Goal: Task Accomplishment & Management: Manage account settings

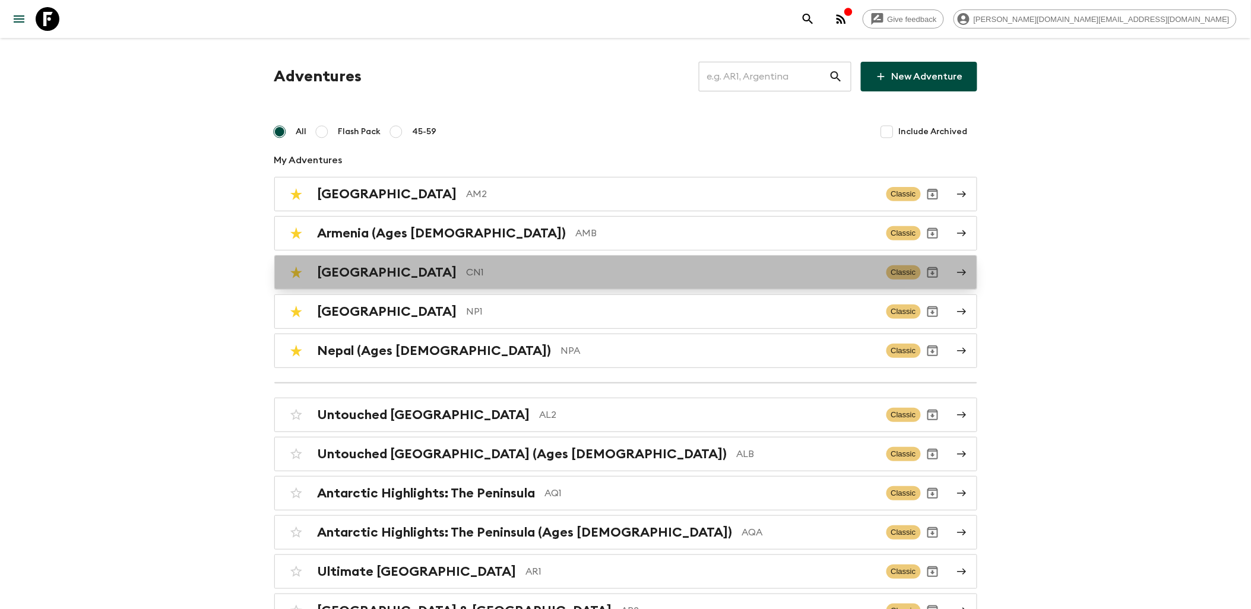
click at [482, 284] on div "China CN1 Classic" at bounding box center [602, 273] width 637 height 24
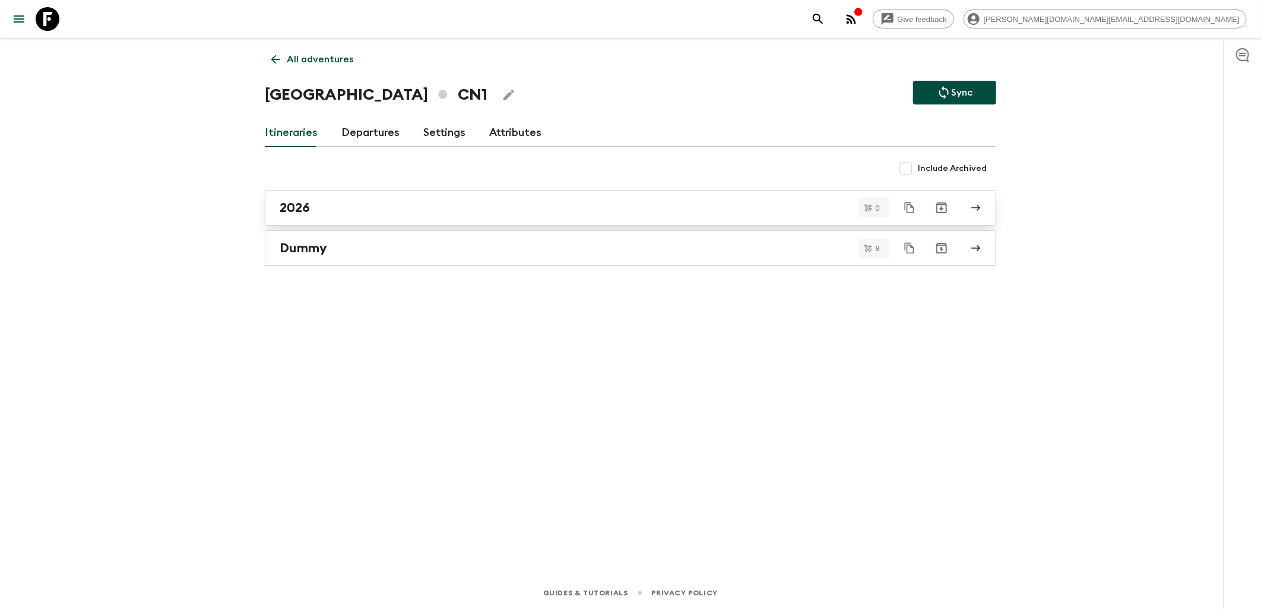
click at [346, 219] on link "2026" at bounding box center [631, 208] width 732 height 36
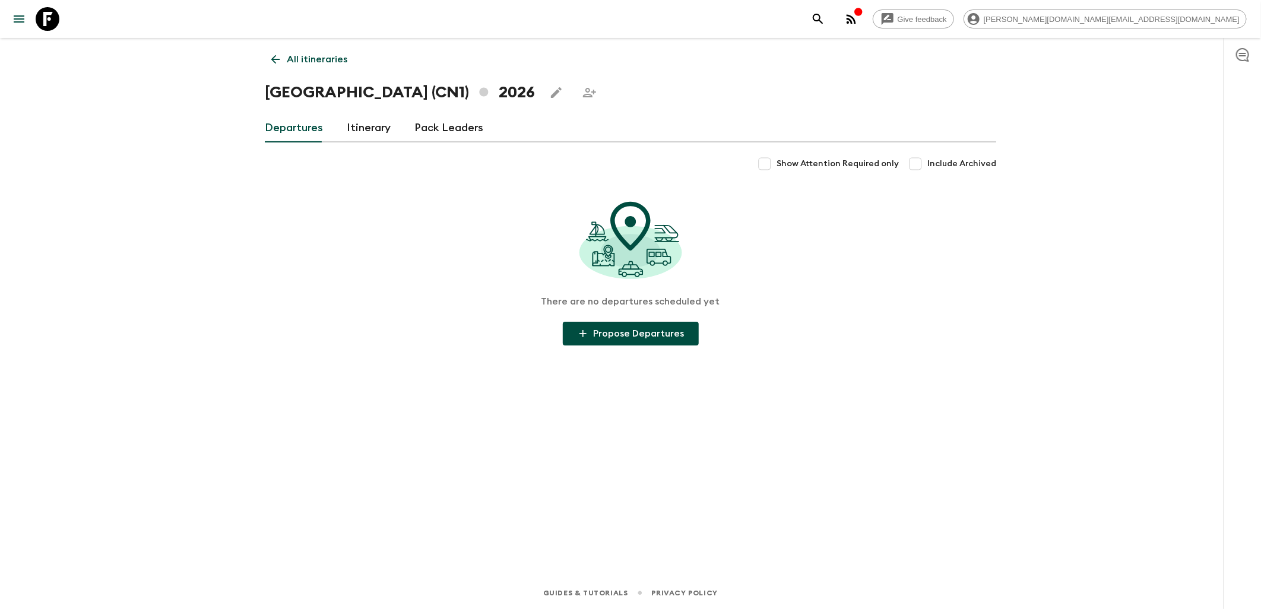
click at [384, 137] on link "Itinerary" at bounding box center [369, 128] width 44 height 29
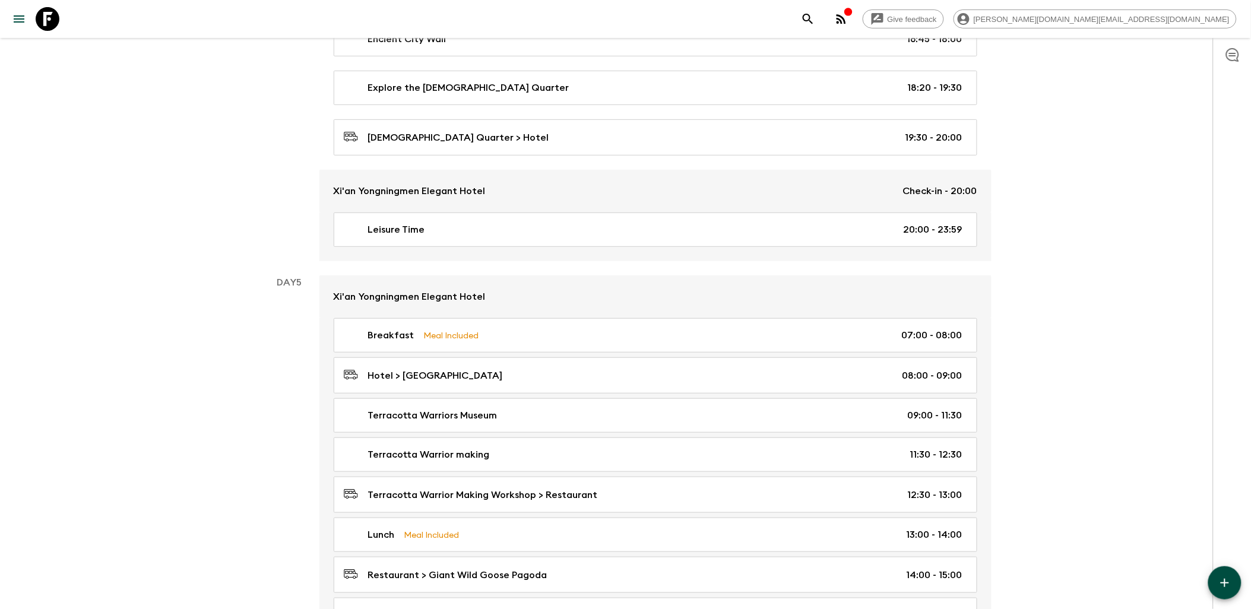
scroll to position [1782, 0]
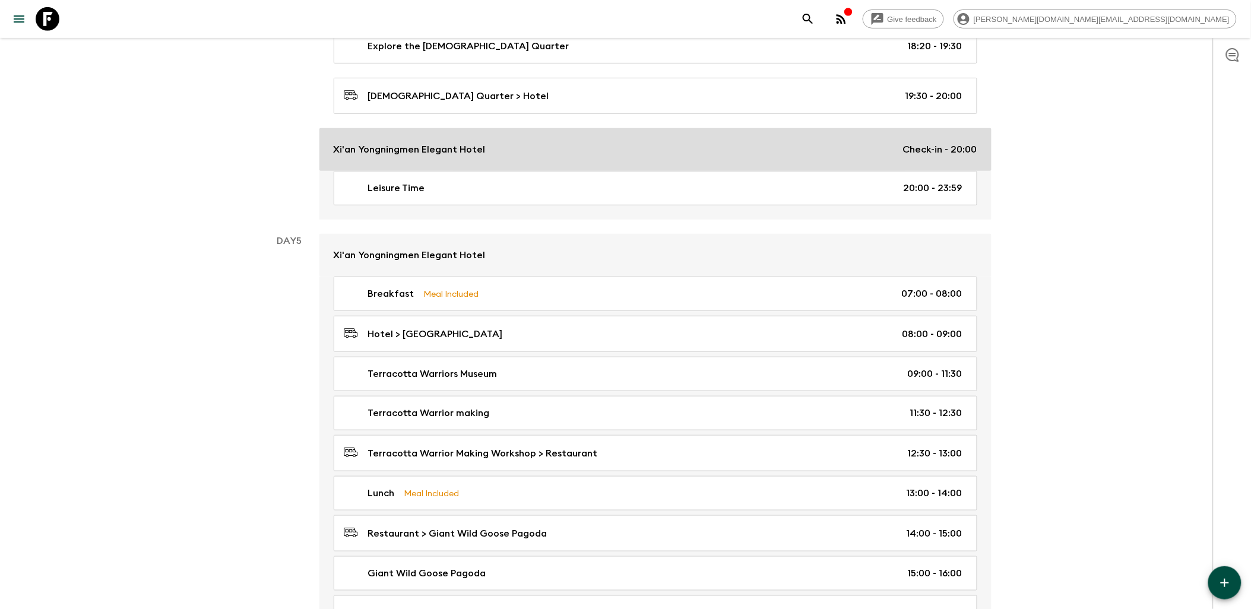
click at [731, 157] on div "Xi'an Yongningmen Elegant Hotel Check-in - 20:00" at bounding box center [656, 150] width 644 height 14
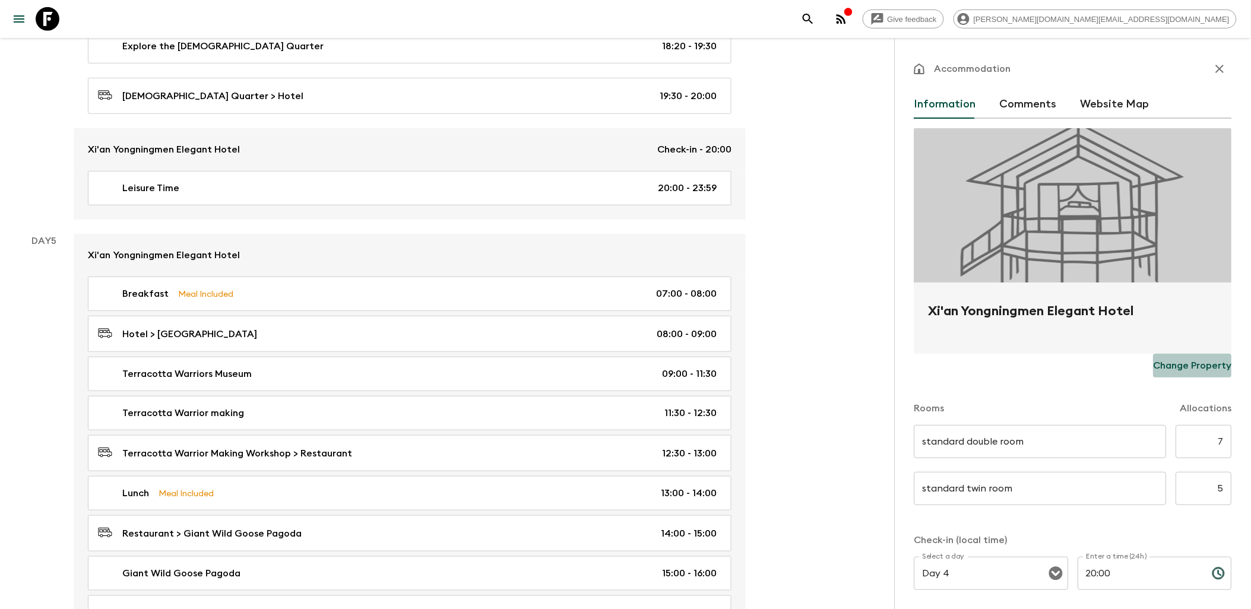
click at [1190, 367] on p "Change Property" at bounding box center [1193, 366] width 78 height 14
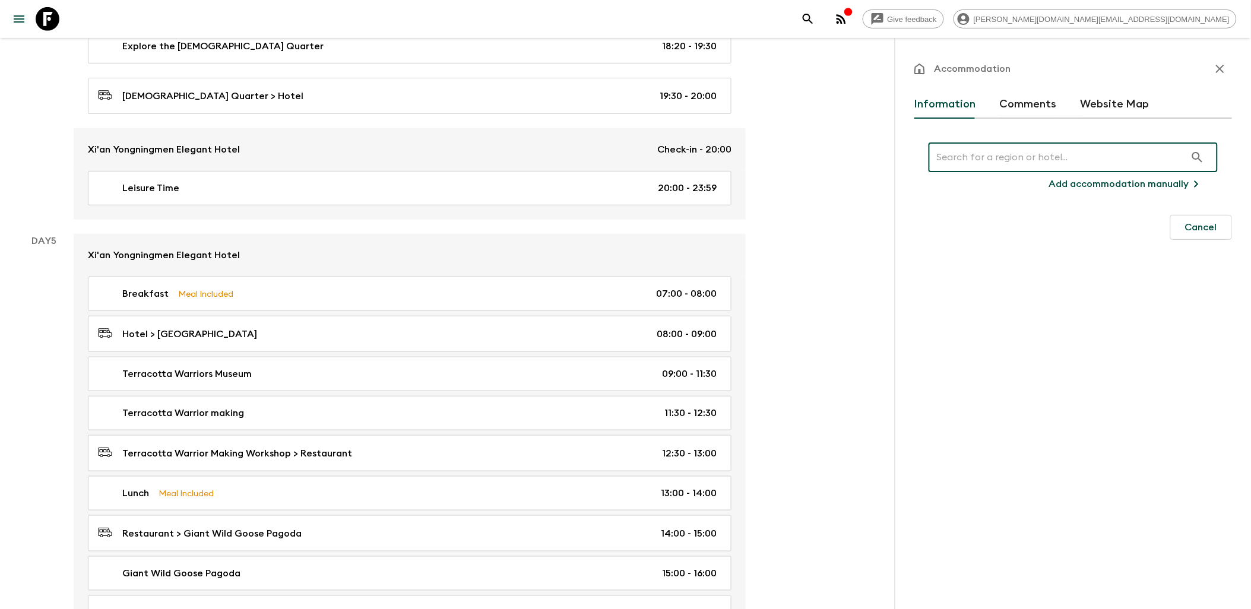
click at [1020, 160] on input "text" at bounding box center [1057, 157] width 257 height 33
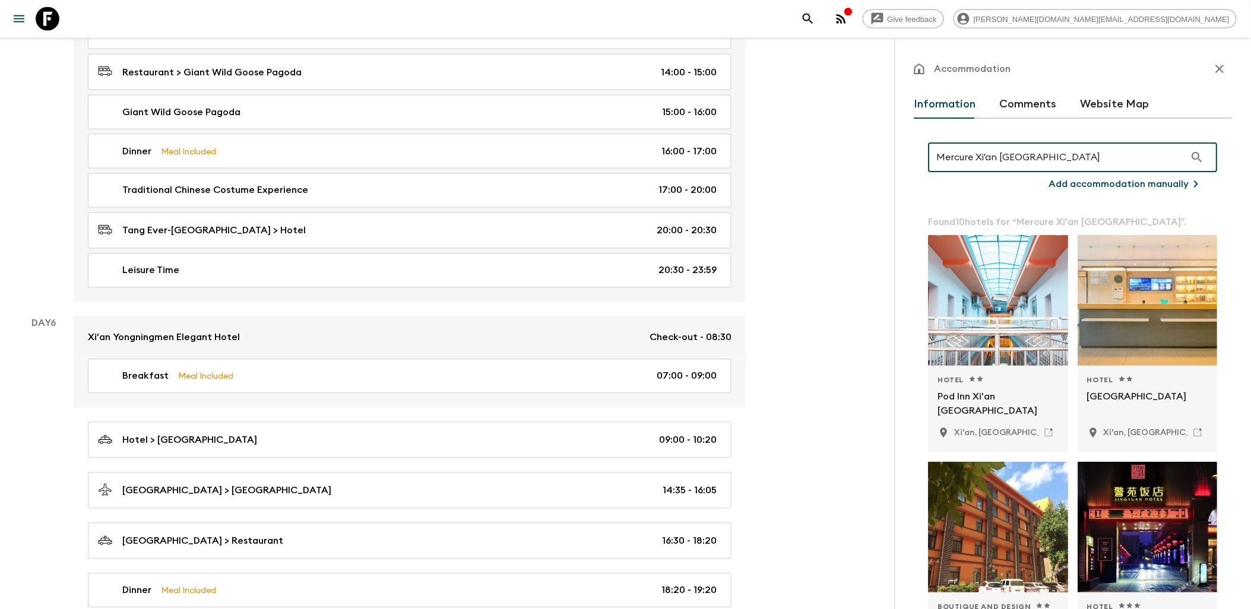
type input "Mercure Xi'an [GEOGRAPHIC_DATA]"
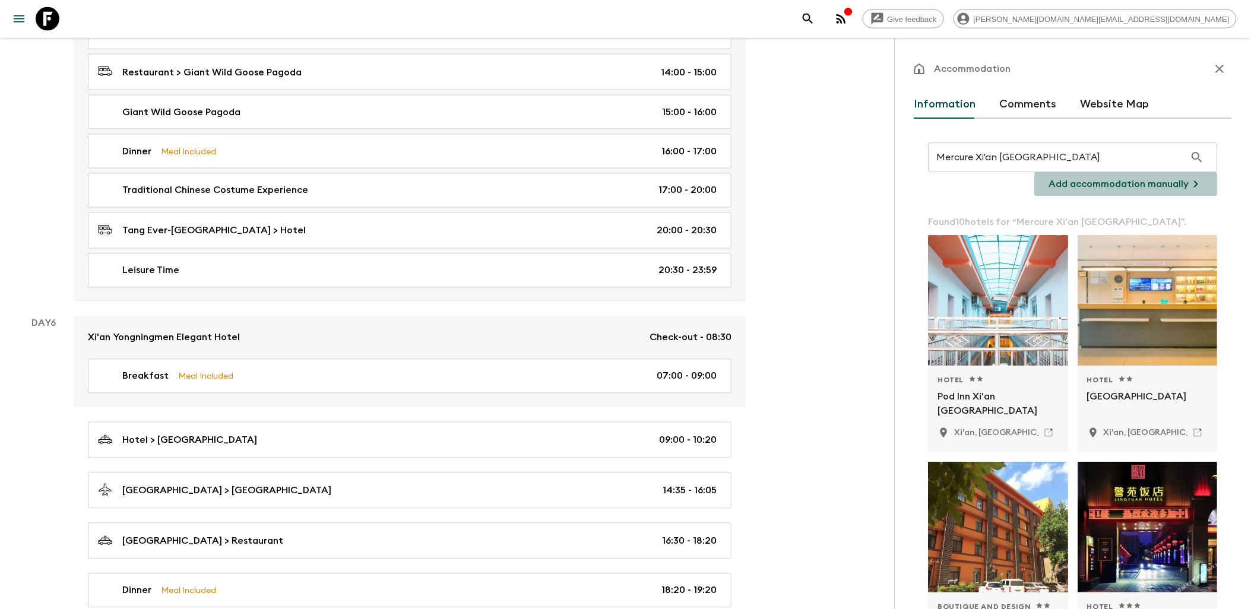
click at [1155, 179] on p "Add accommodation manually" at bounding box center [1119, 184] width 140 height 14
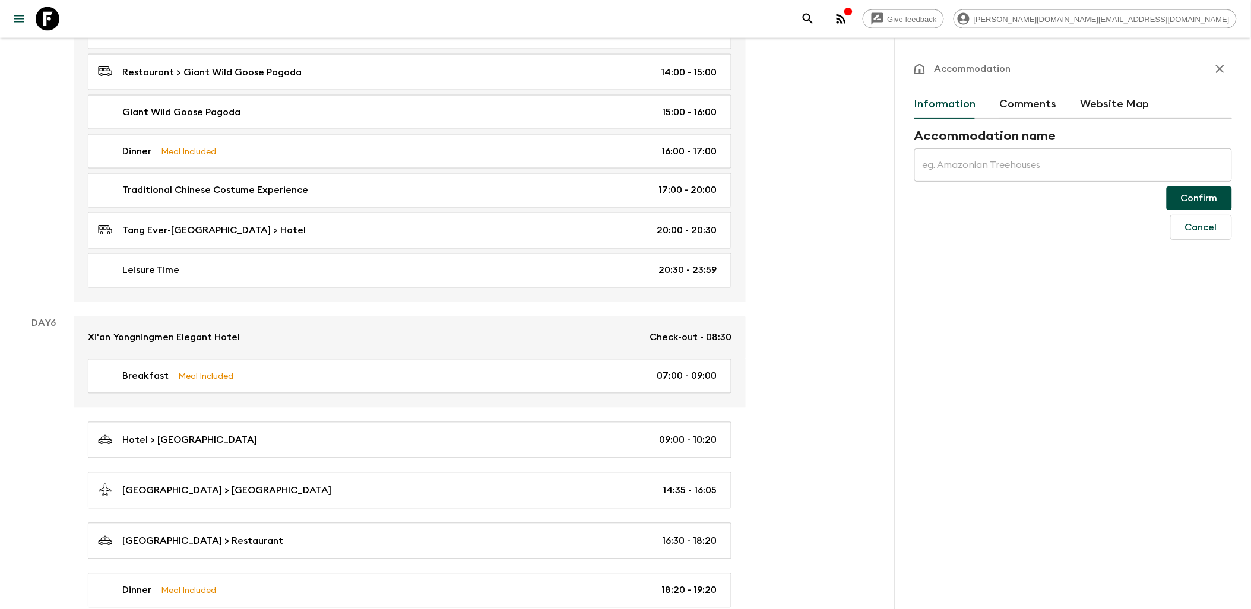
click at [1007, 156] on input "text" at bounding box center [1074, 164] width 318 height 33
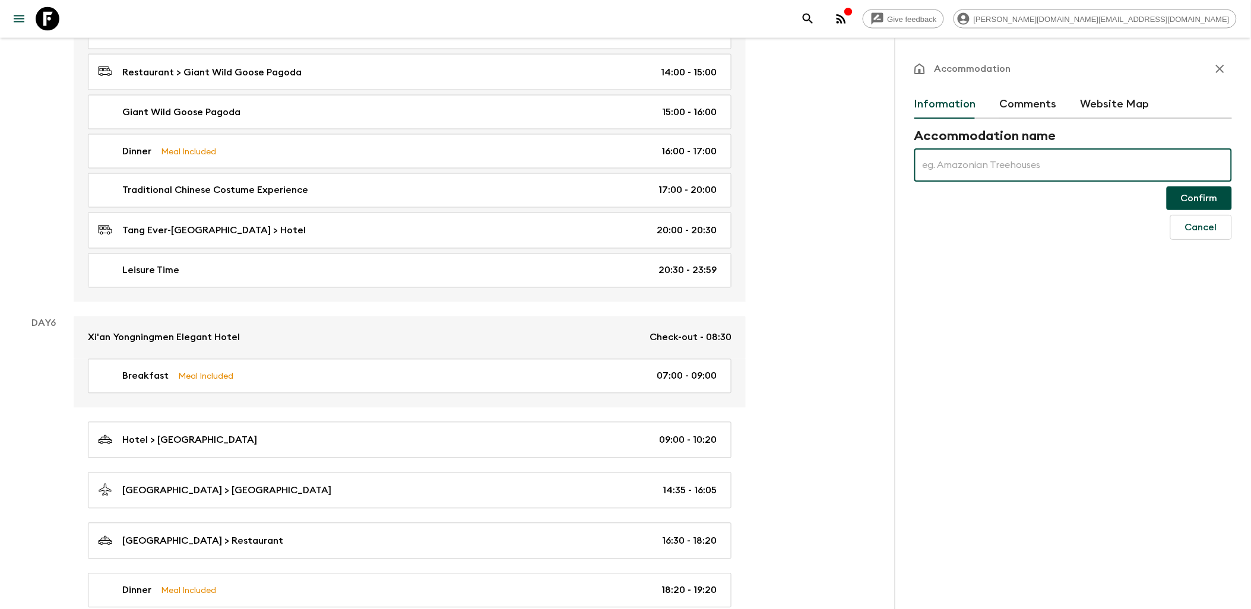
paste input "Mercure Xi'an [GEOGRAPHIC_DATA]"
type input "Mercure Xi'an [GEOGRAPHIC_DATA]"
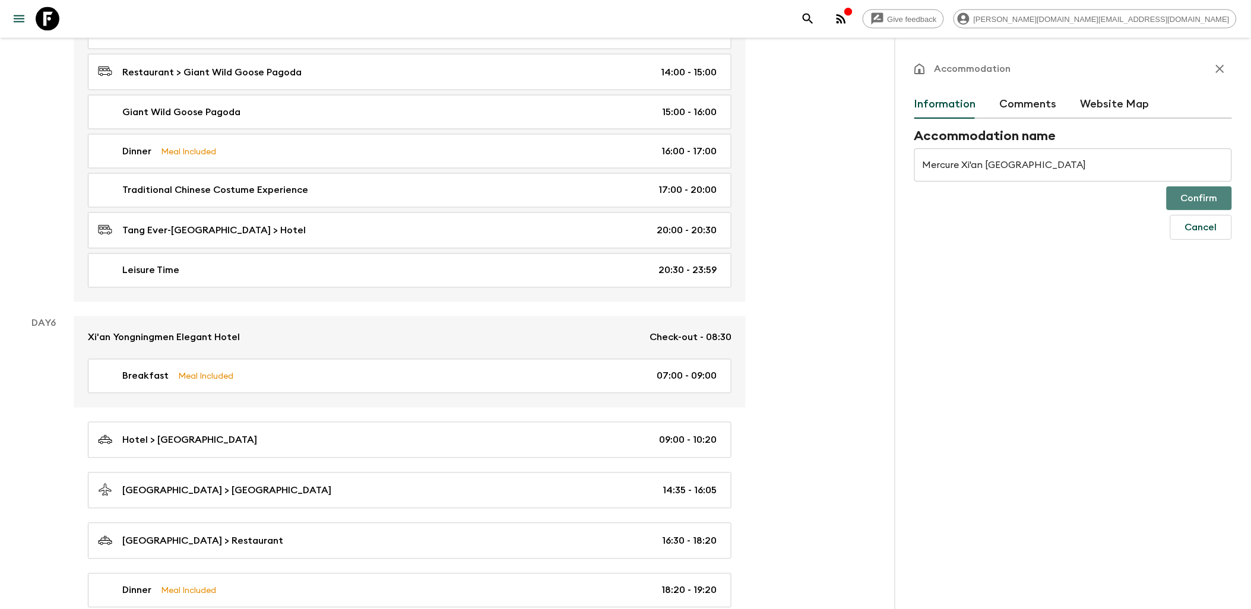
click at [1191, 195] on button "Confirm" at bounding box center [1199, 198] width 65 height 24
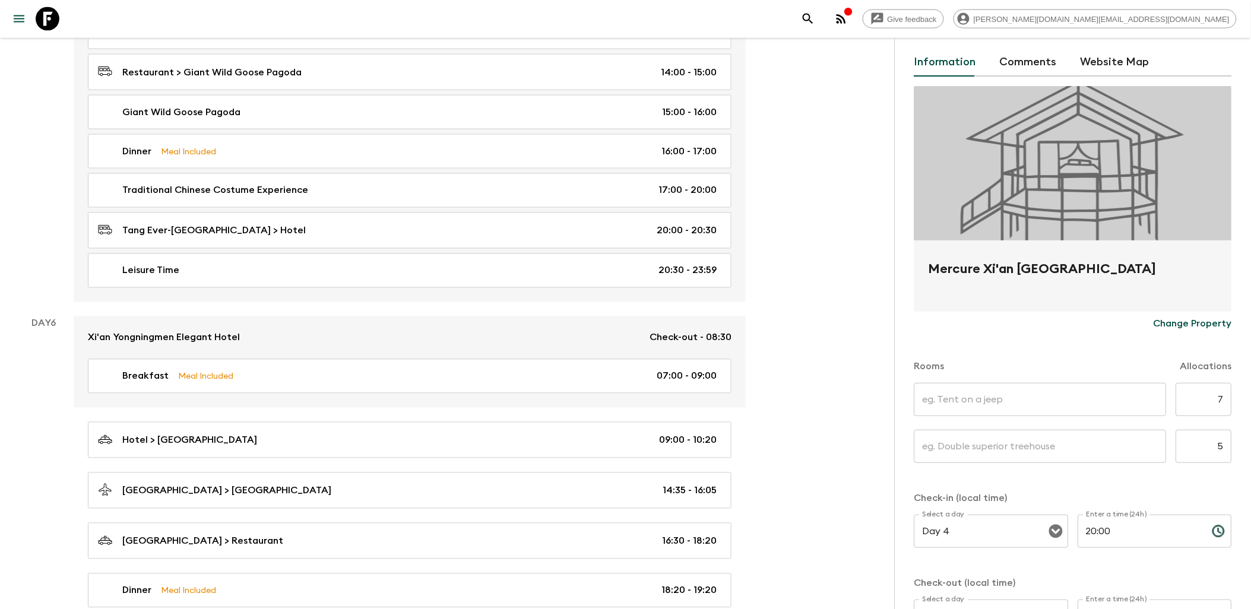
scroll to position [66, 0]
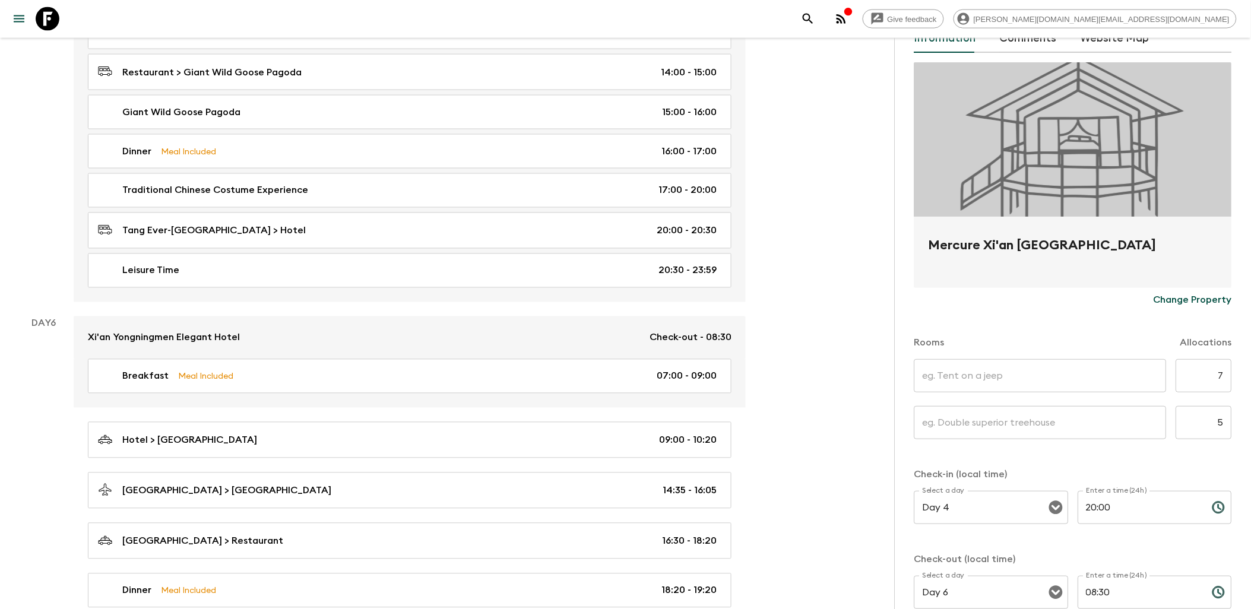
click at [1012, 374] on input "text" at bounding box center [1041, 375] width 252 height 33
type input "Standard Twin Room"
click at [992, 423] on input "text" at bounding box center [1041, 422] width 252 height 33
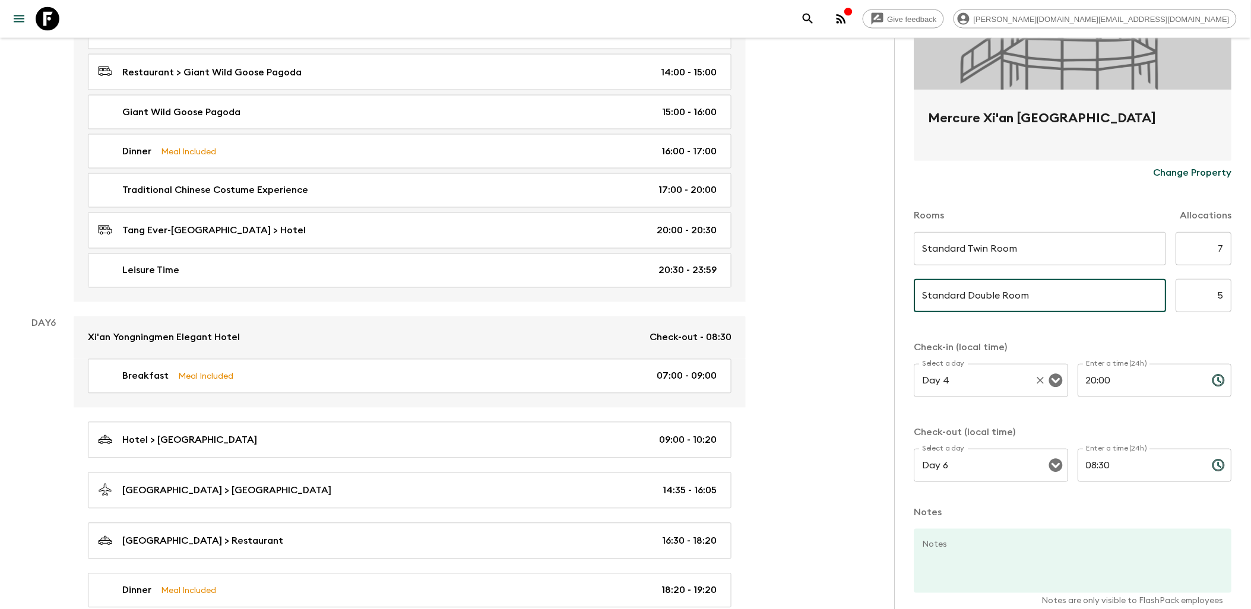
scroll to position [198, 0]
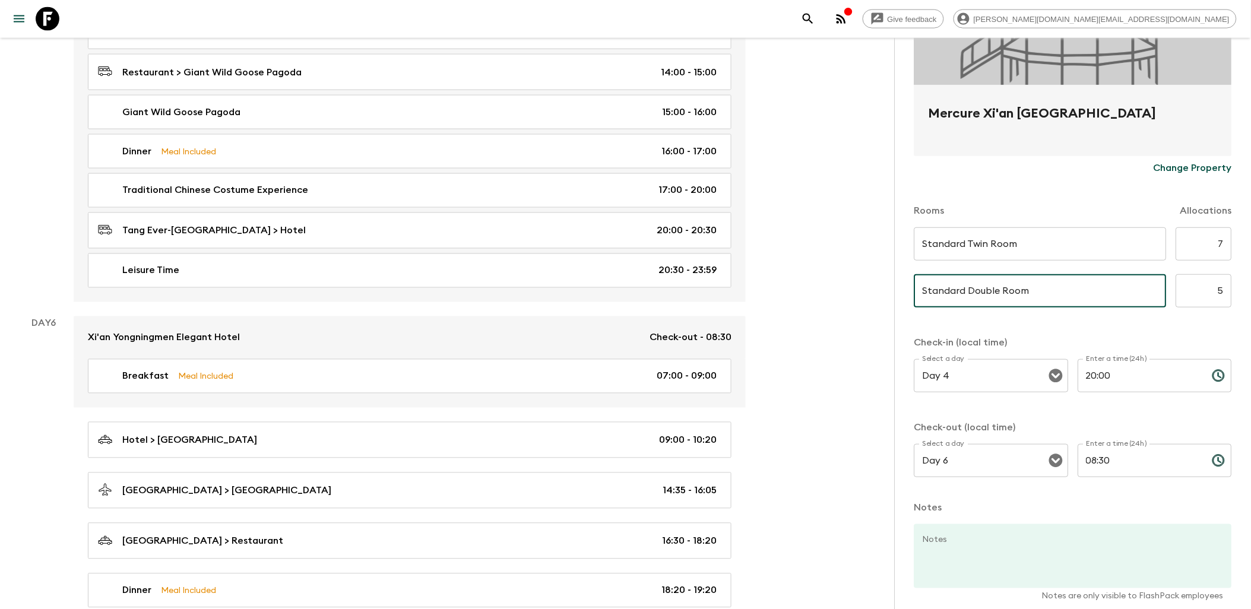
type input "Standard Double Room"
click at [1195, 294] on input "5" at bounding box center [1204, 290] width 56 height 33
type input "4"
click at [1150, 320] on div "Standard Double Room ​ ​" at bounding box center [1041, 297] width 252 height 47
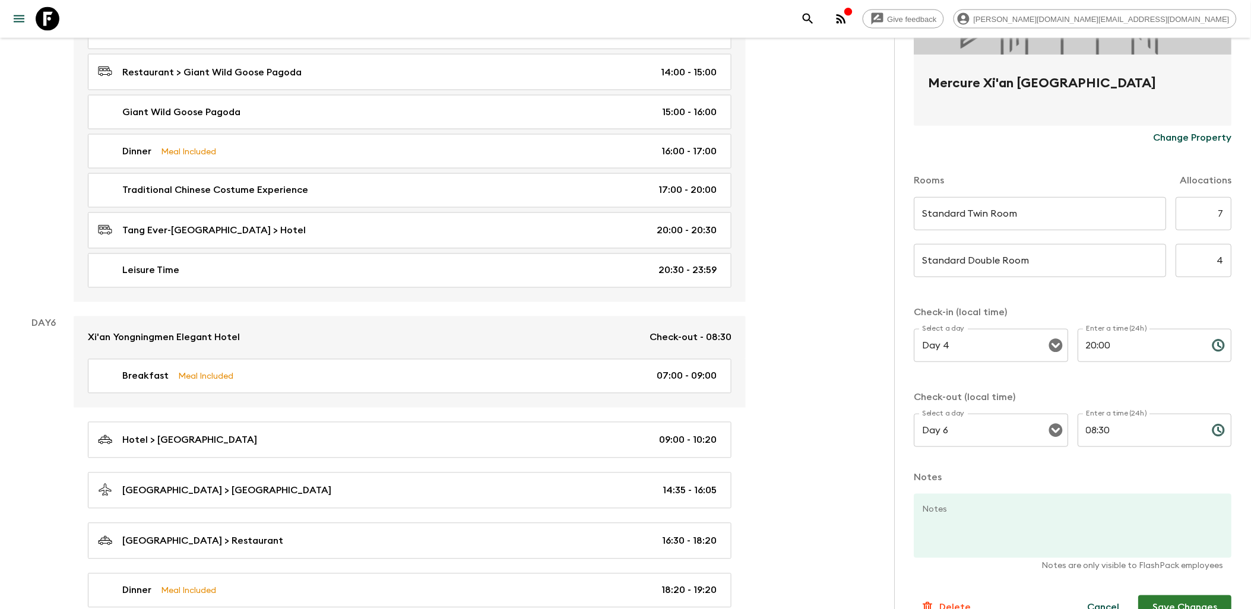
scroll to position [254, 0]
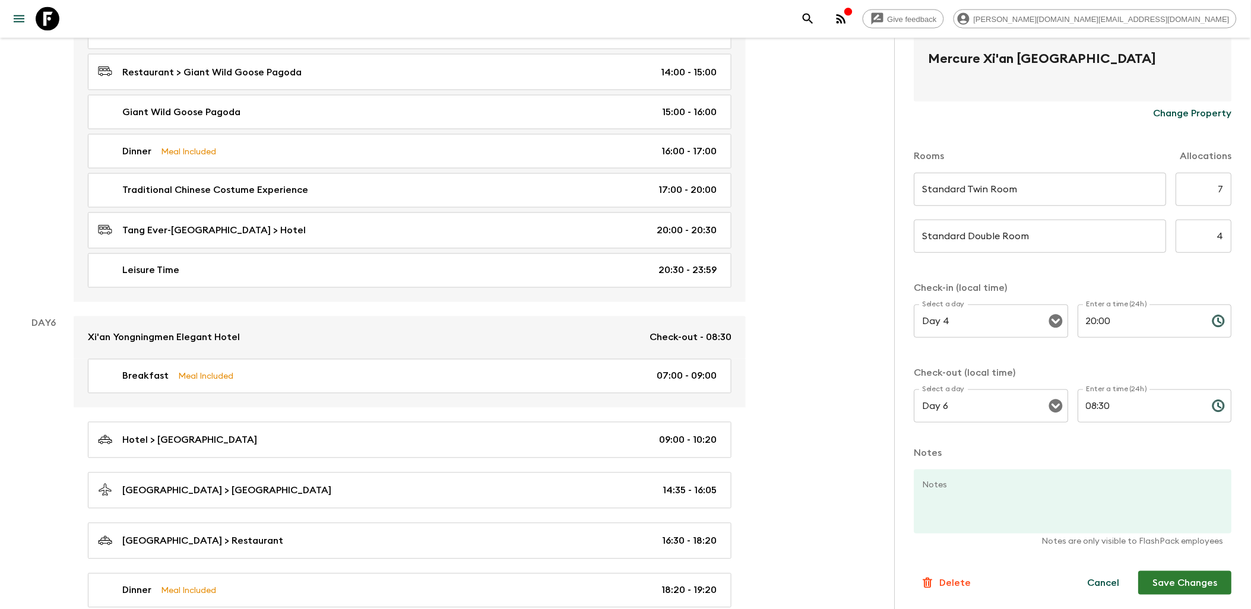
click at [1172, 589] on button "Save Changes" at bounding box center [1185, 583] width 93 height 24
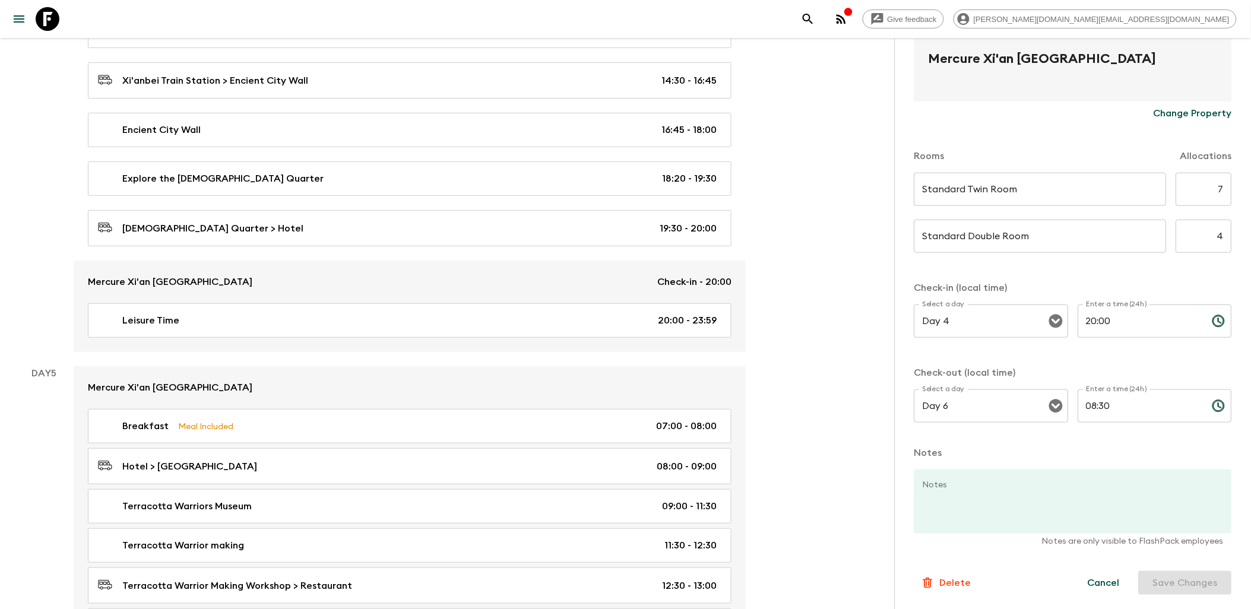
scroll to position [1715, 0]
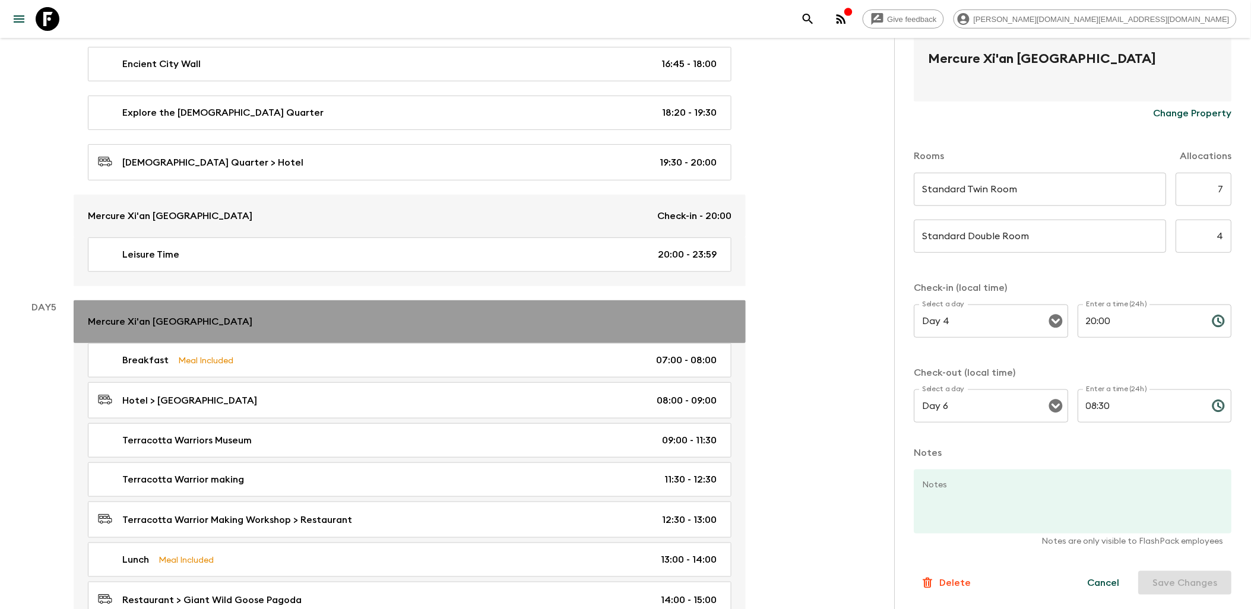
click at [414, 325] on div "Mercure Xi'an [GEOGRAPHIC_DATA]" at bounding box center [410, 322] width 644 height 14
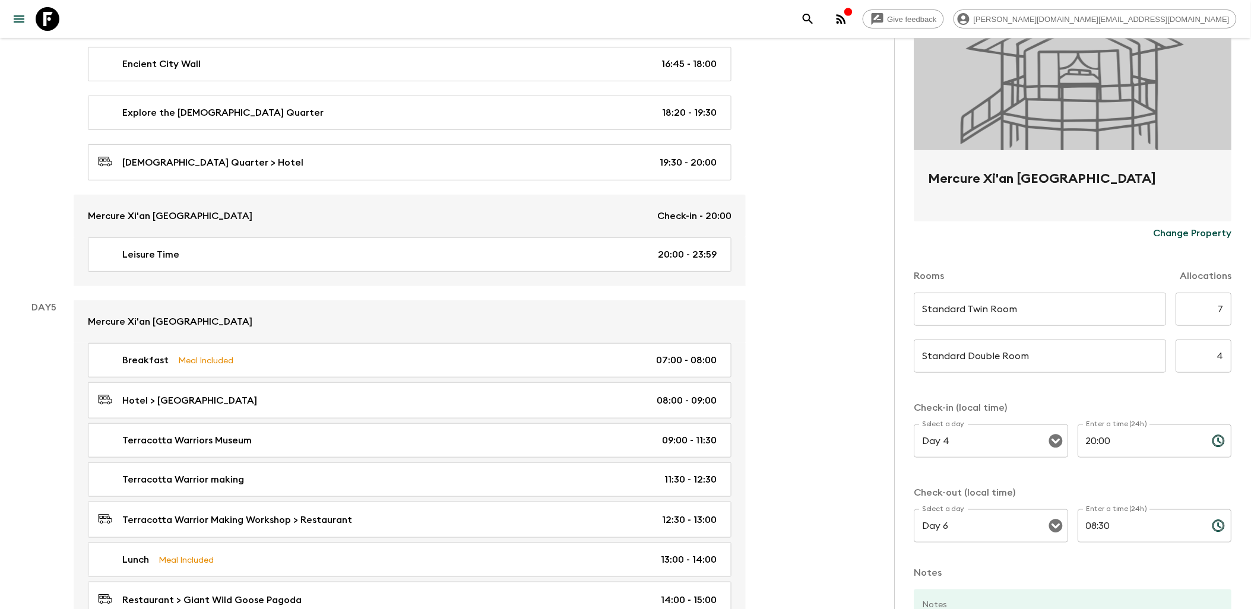
scroll to position [122, 0]
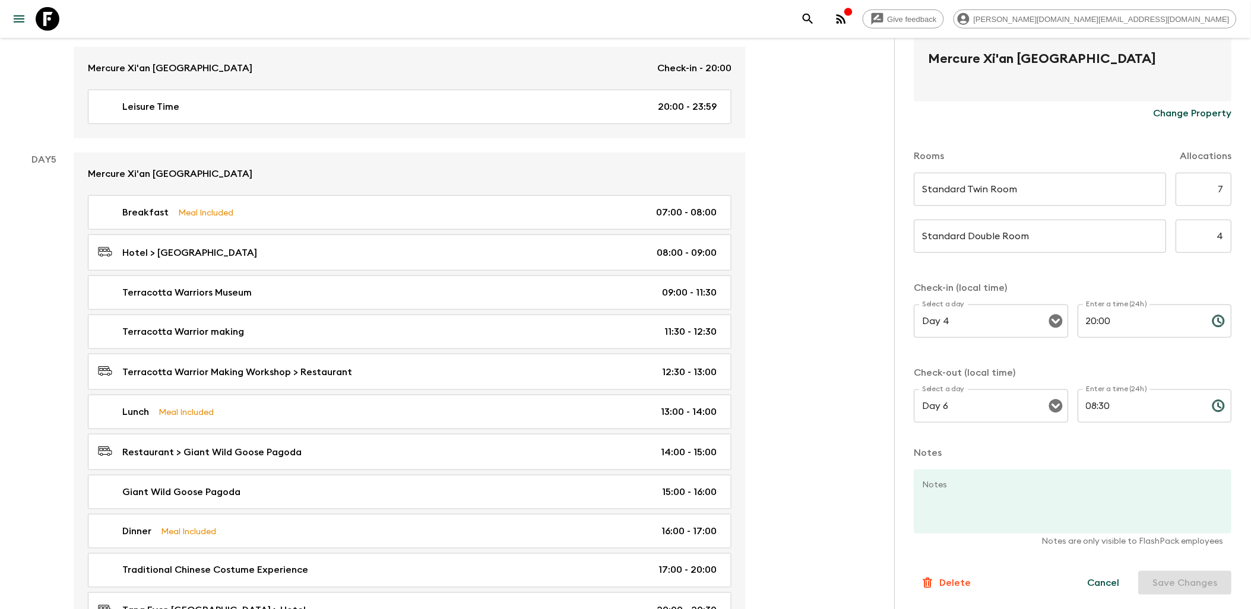
scroll to position [1979, 0]
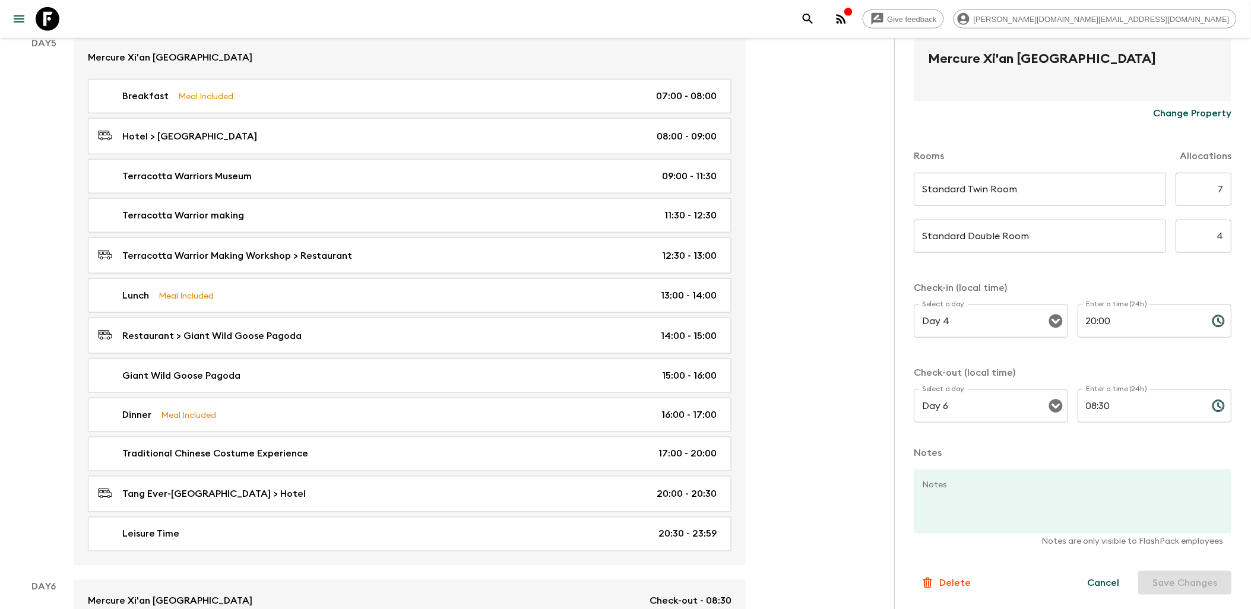
click at [1100, 583] on button "Cancel" at bounding box center [1104, 583] width 61 height 24
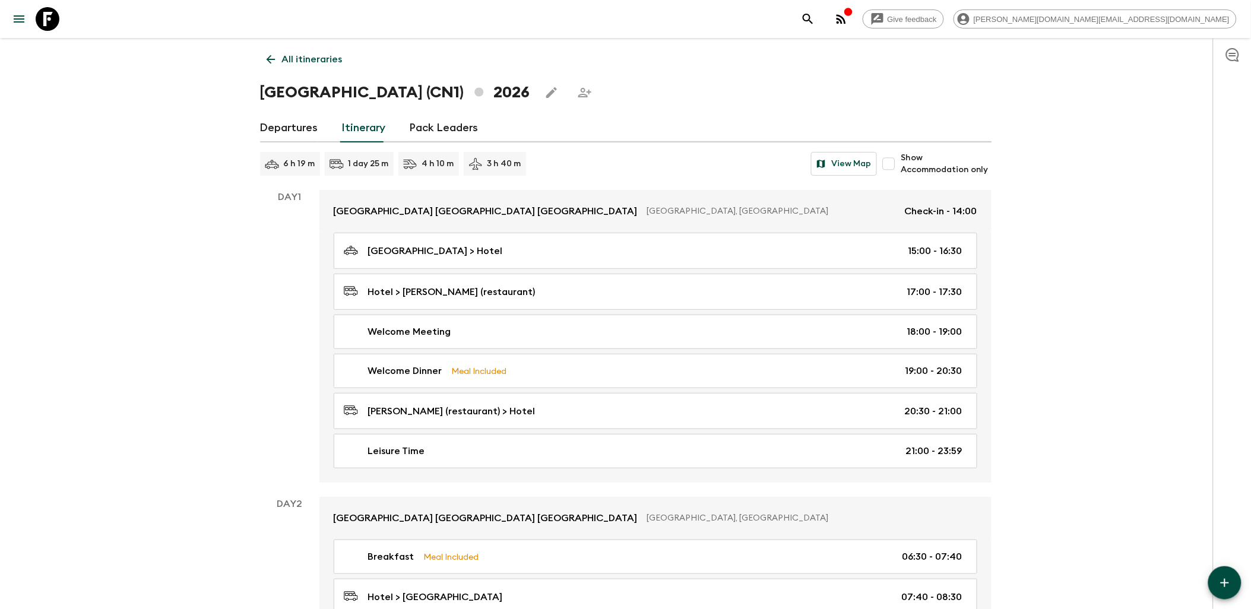
click at [49, 18] on icon at bounding box center [48, 19] width 24 height 24
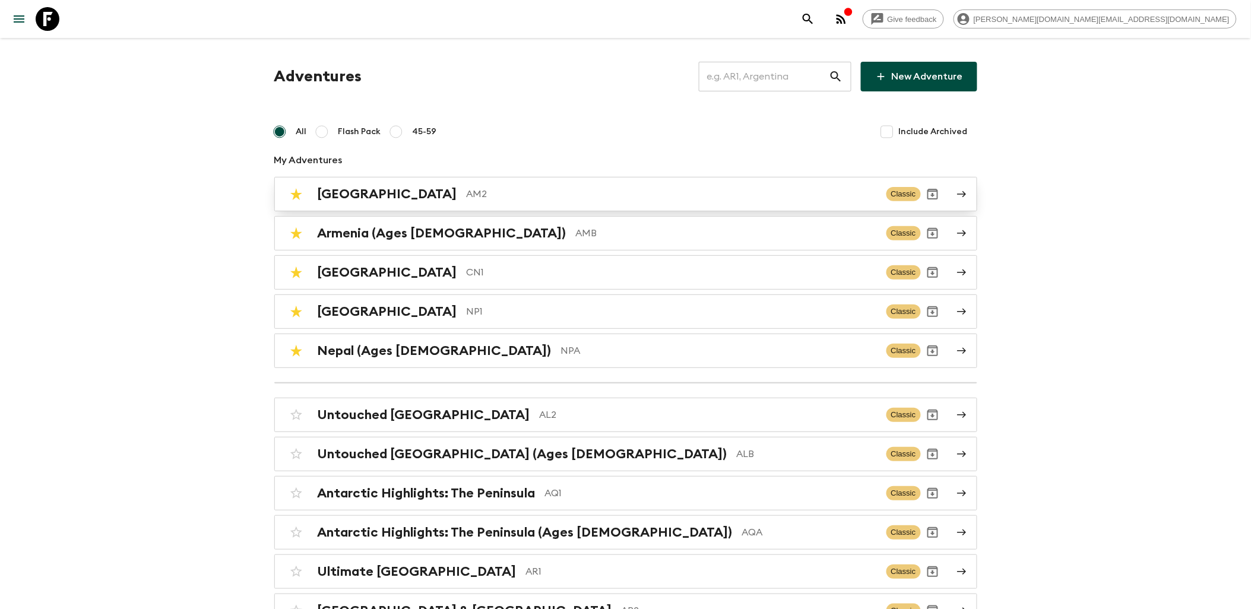
click at [467, 191] on p "AM2" at bounding box center [672, 194] width 410 height 14
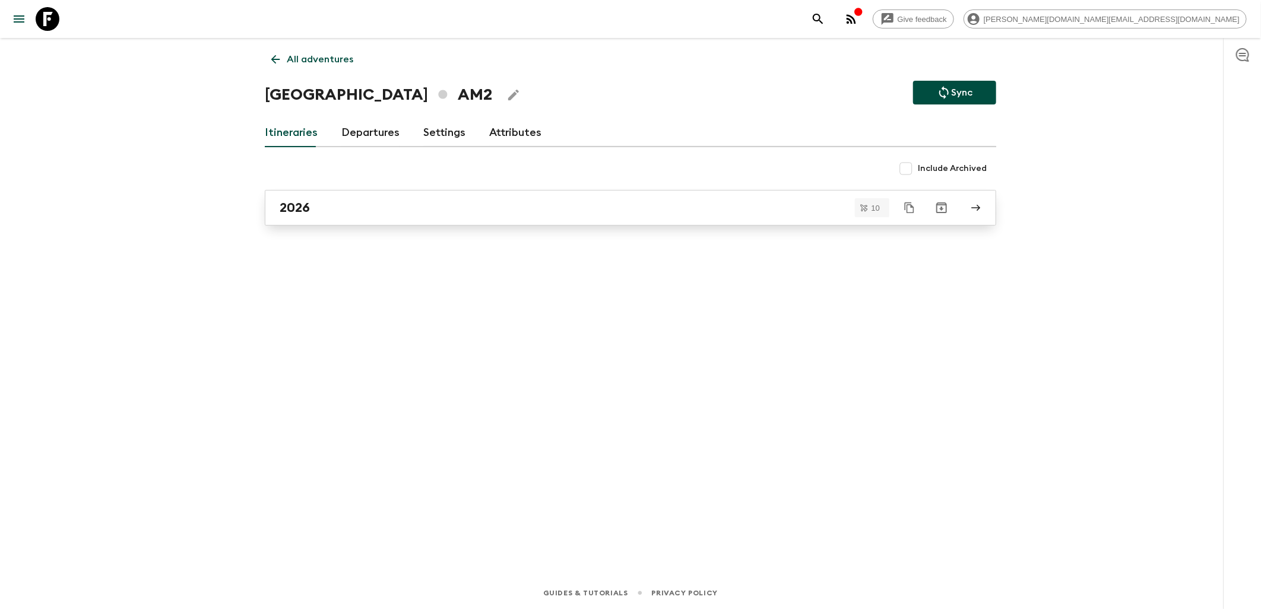
click at [341, 200] on div "2026" at bounding box center [619, 207] width 679 height 15
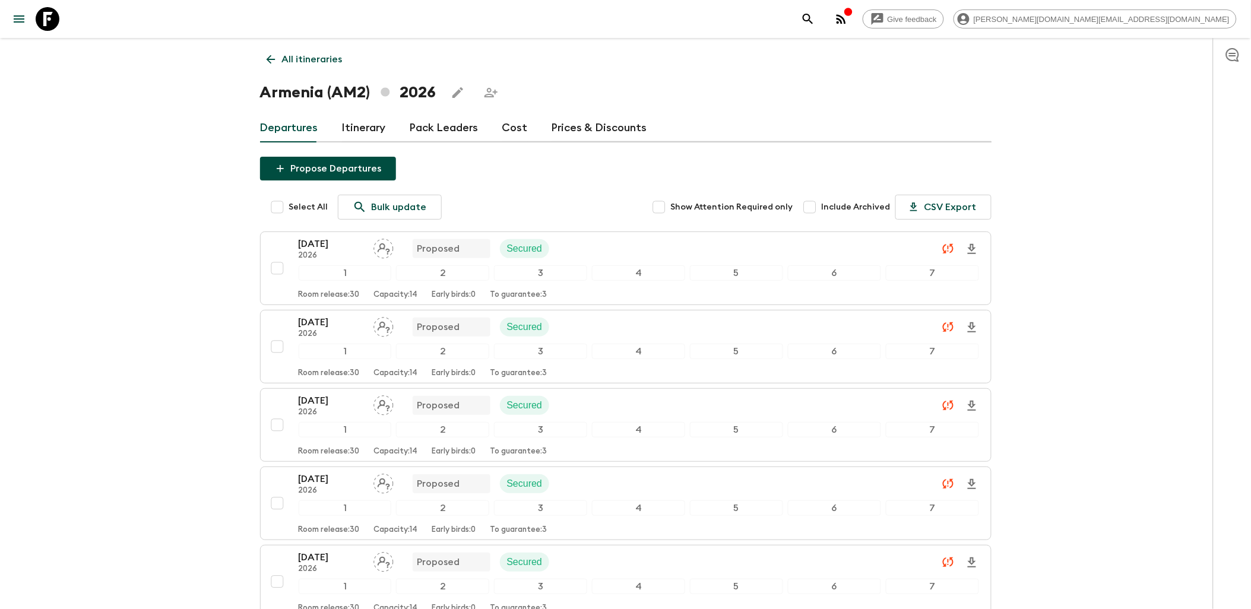
click at [274, 62] on icon at bounding box center [270, 59] width 13 height 13
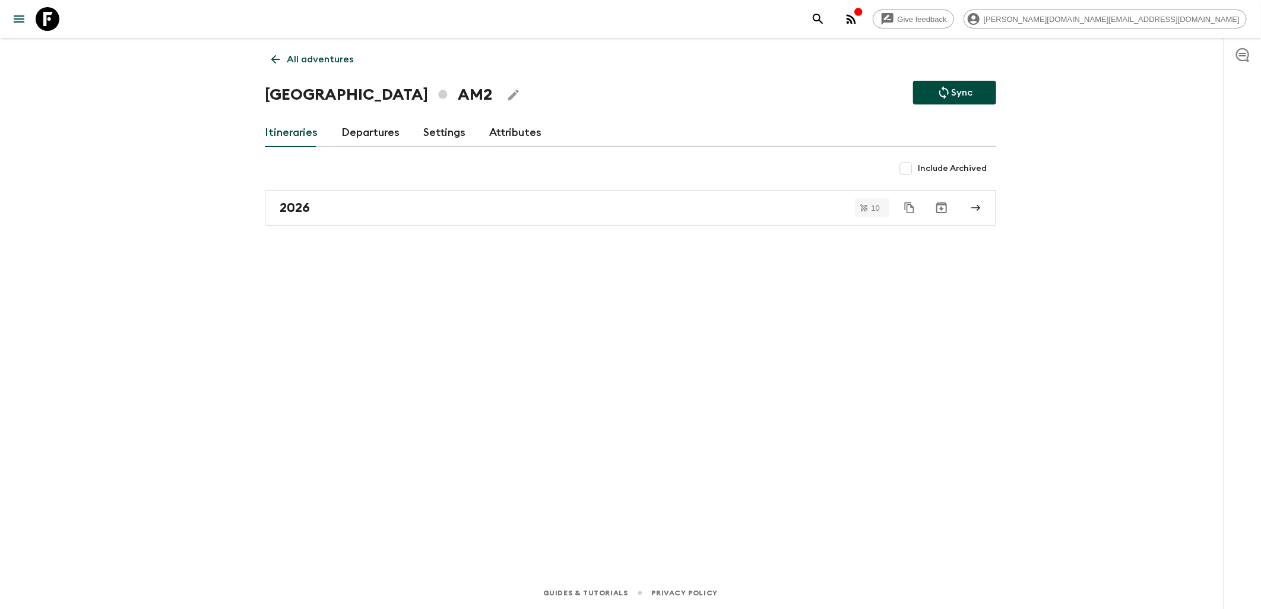
click at [357, 129] on link "Departures" at bounding box center [370, 133] width 58 height 29
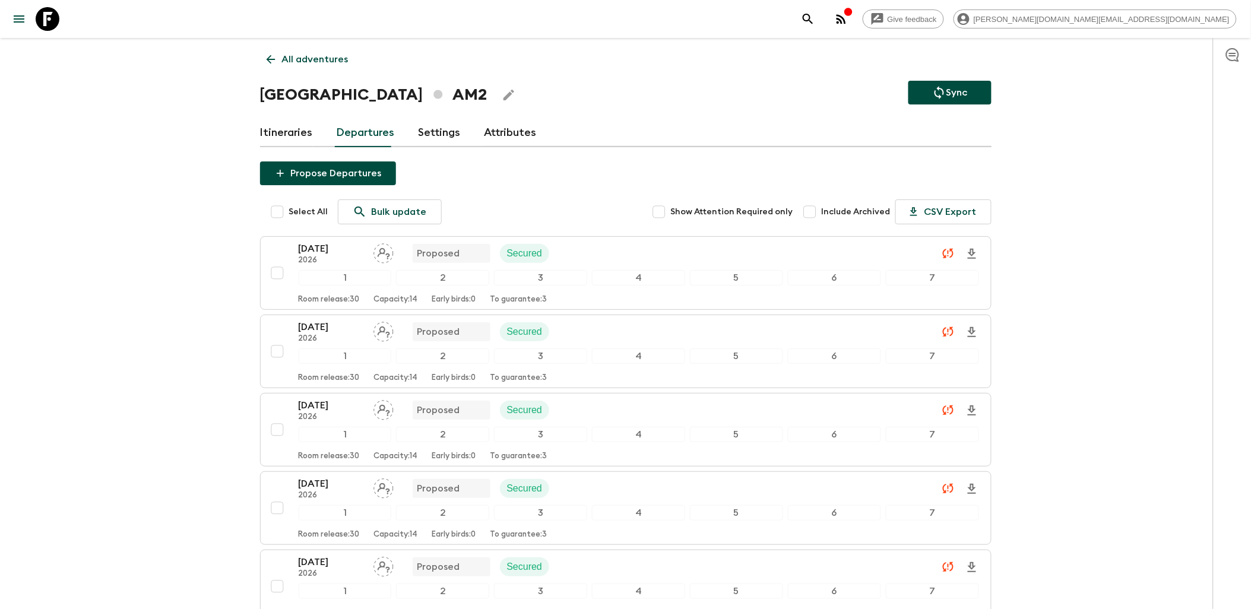
click at [286, 128] on link "Itineraries" at bounding box center [286, 133] width 53 height 29
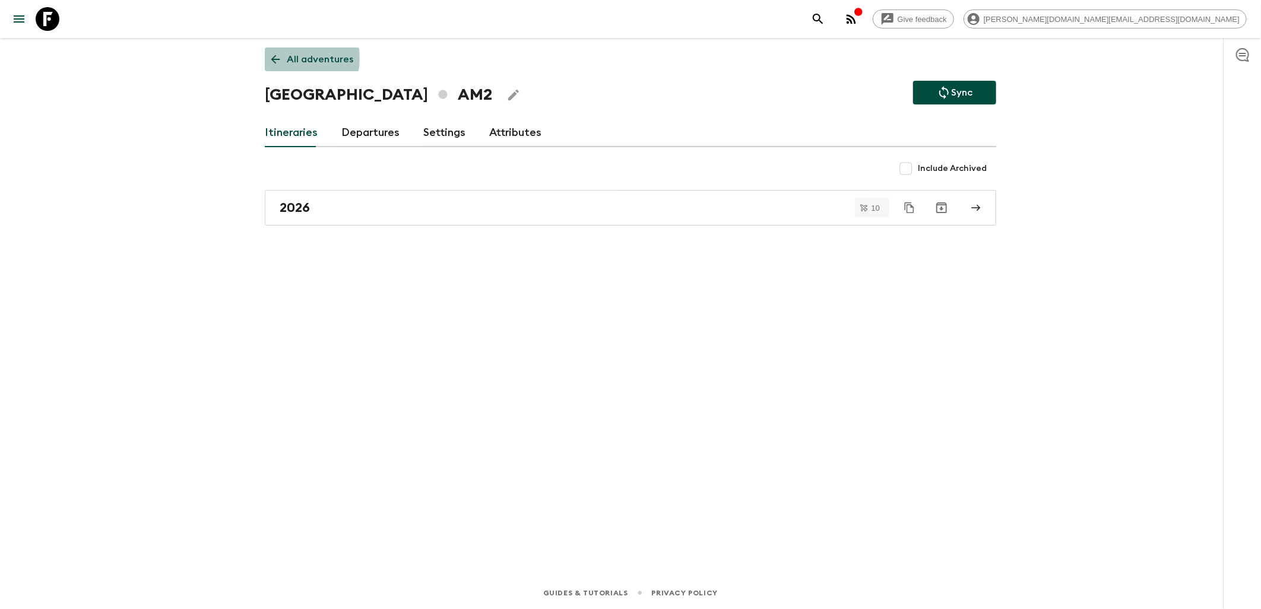
click at [277, 58] on icon at bounding box center [275, 59] width 13 height 13
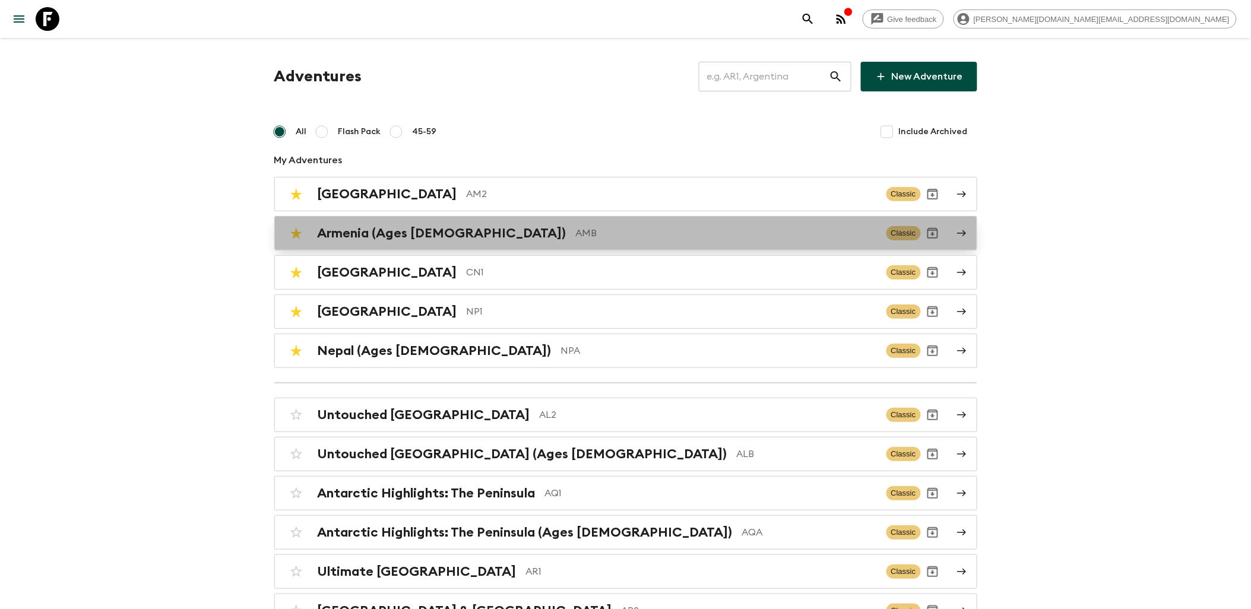
click at [367, 230] on h2 "Armenia (Ages [DEMOGRAPHIC_DATA])" at bounding box center [442, 233] width 249 height 15
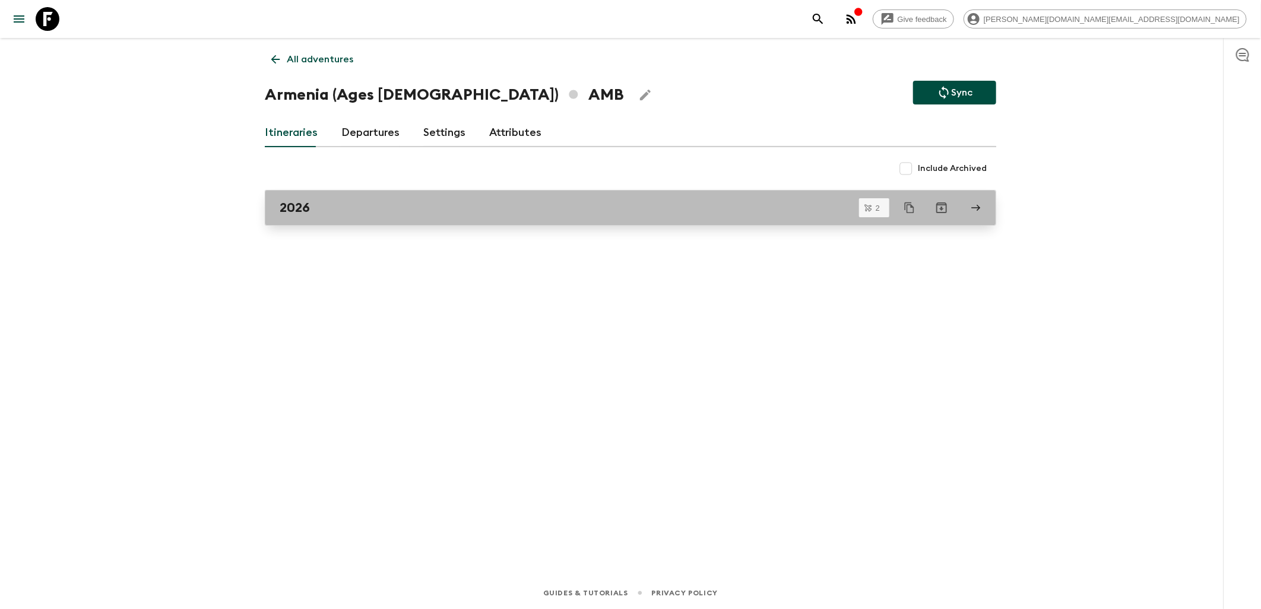
click at [334, 209] on div "2026" at bounding box center [619, 207] width 679 height 15
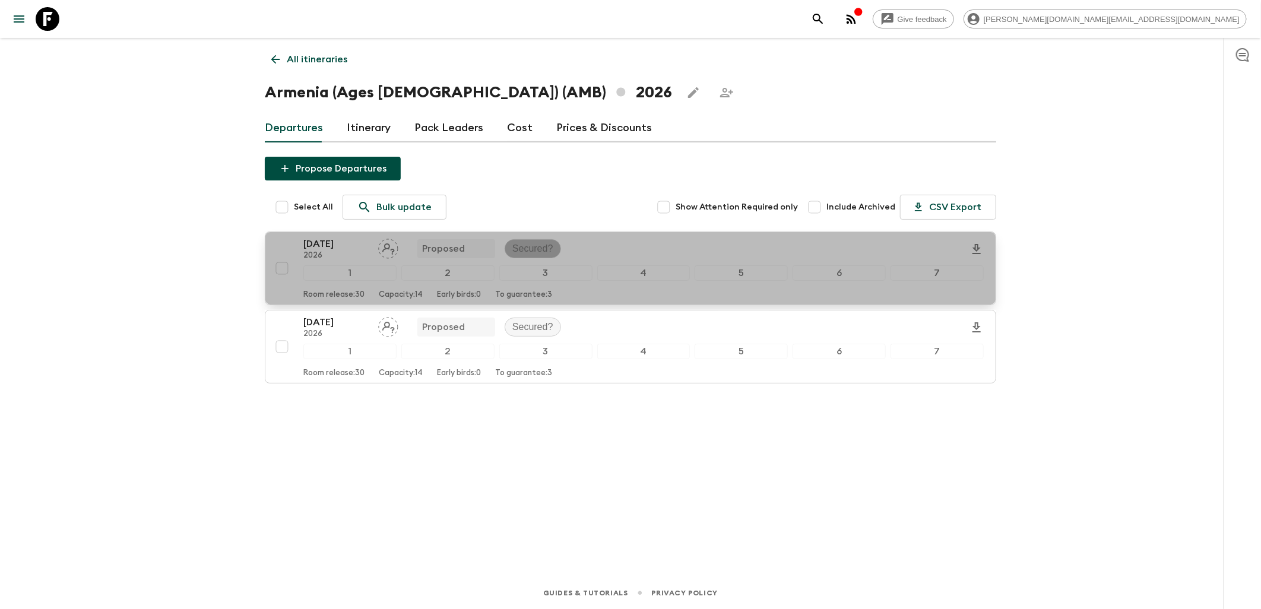
click at [526, 250] on p "Secured?" at bounding box center [533, 249] width 41 height 14
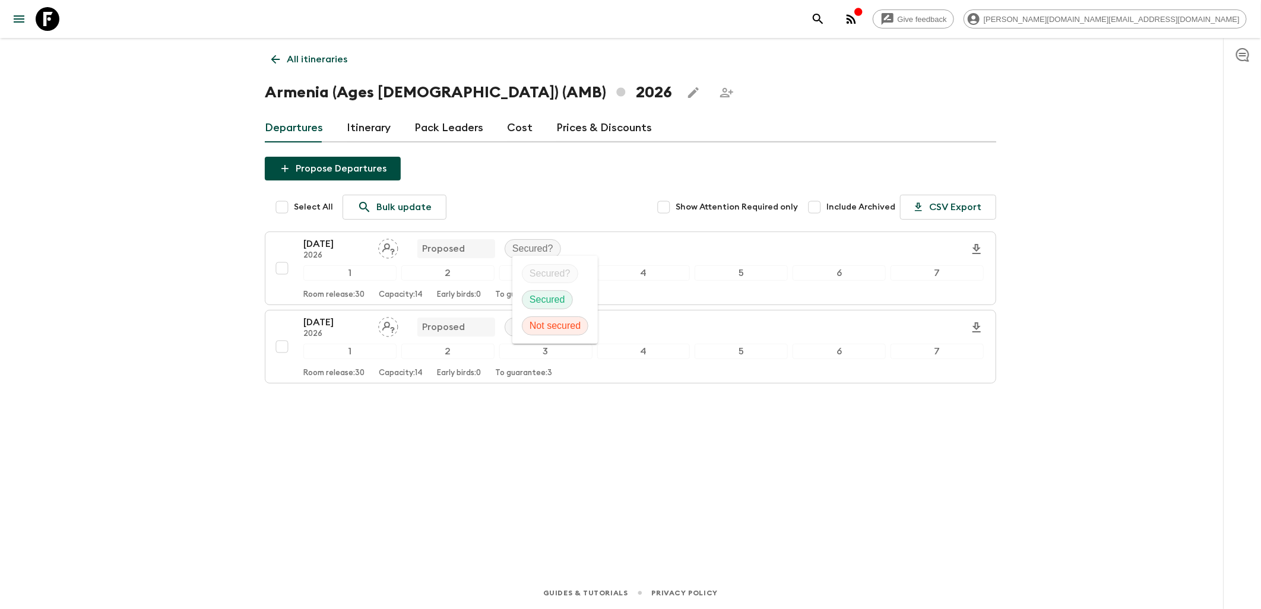
click at [545, 306] on p "Secured" at bounding box center [548, 300] width 36 height 14
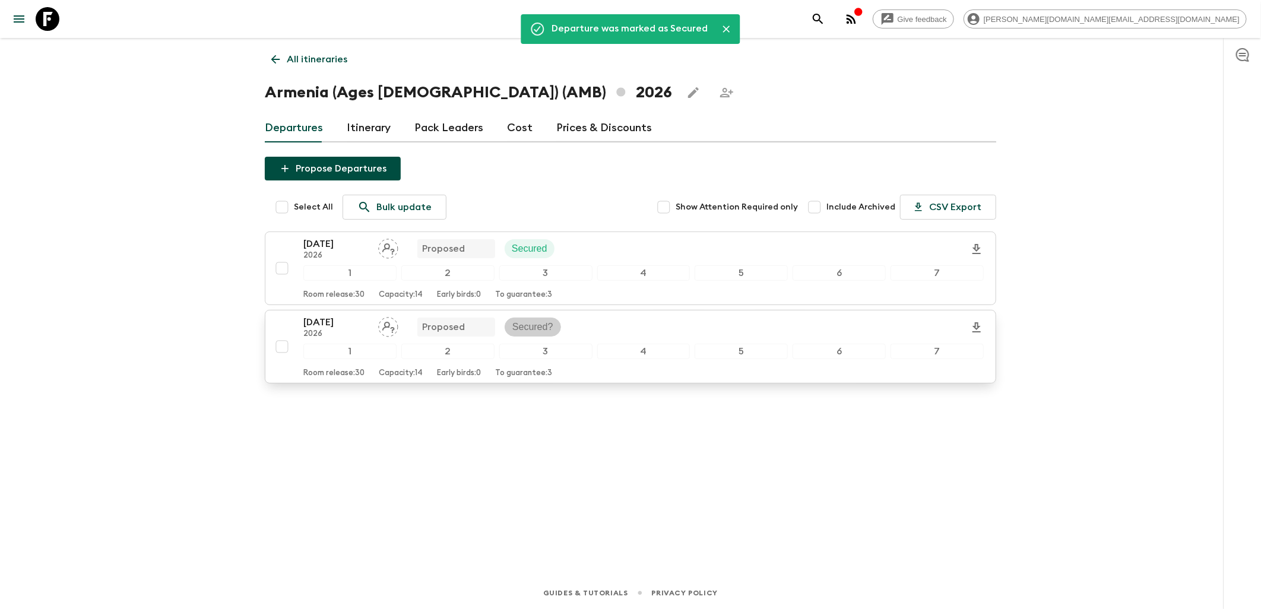
click at [536, 329] on p "Secured?" at bounding box center [533, 327] width 41 height 14
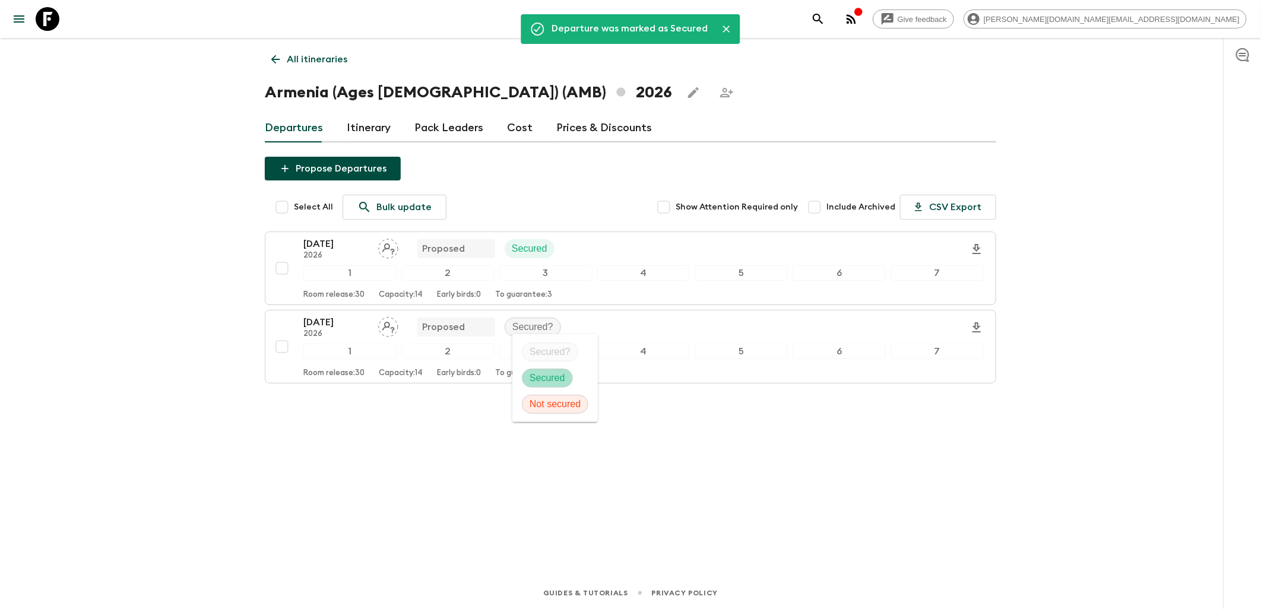
click at [547, 373] on p "Secured" at bounding box center [548, 378] width 36 height 14
click at [282, 66] on link "All itineraries" at bounding box center [309, 60] width 89 height 24
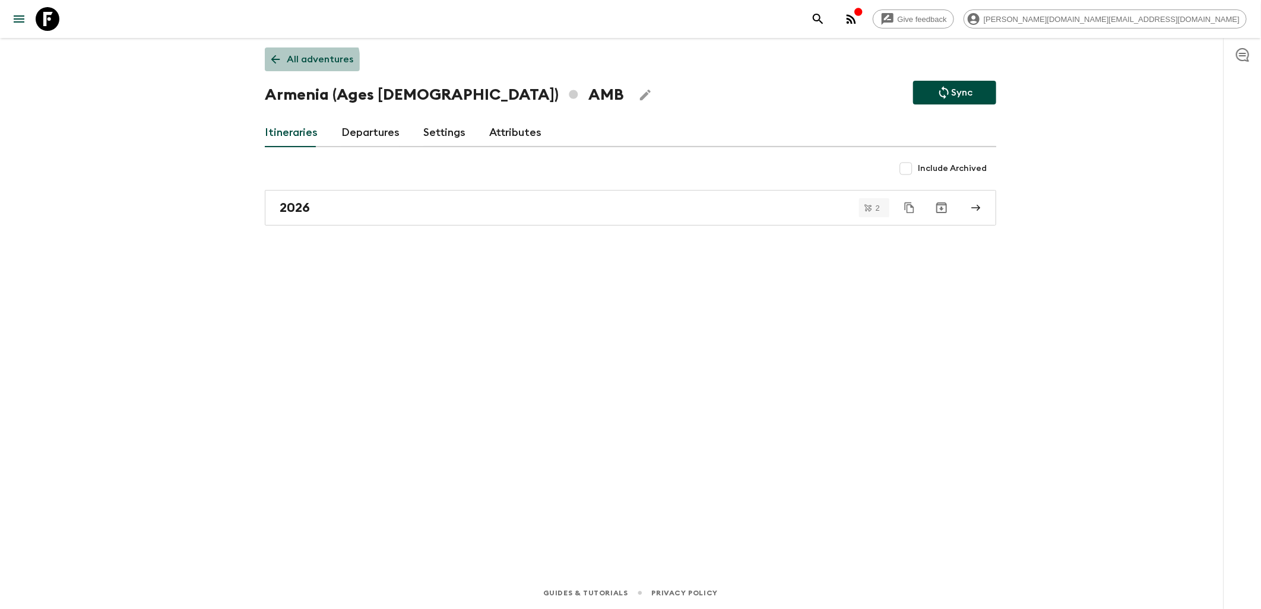
click at [278, 67] on link "All adventures" at bounding box center [312, 60] width 95 height 24
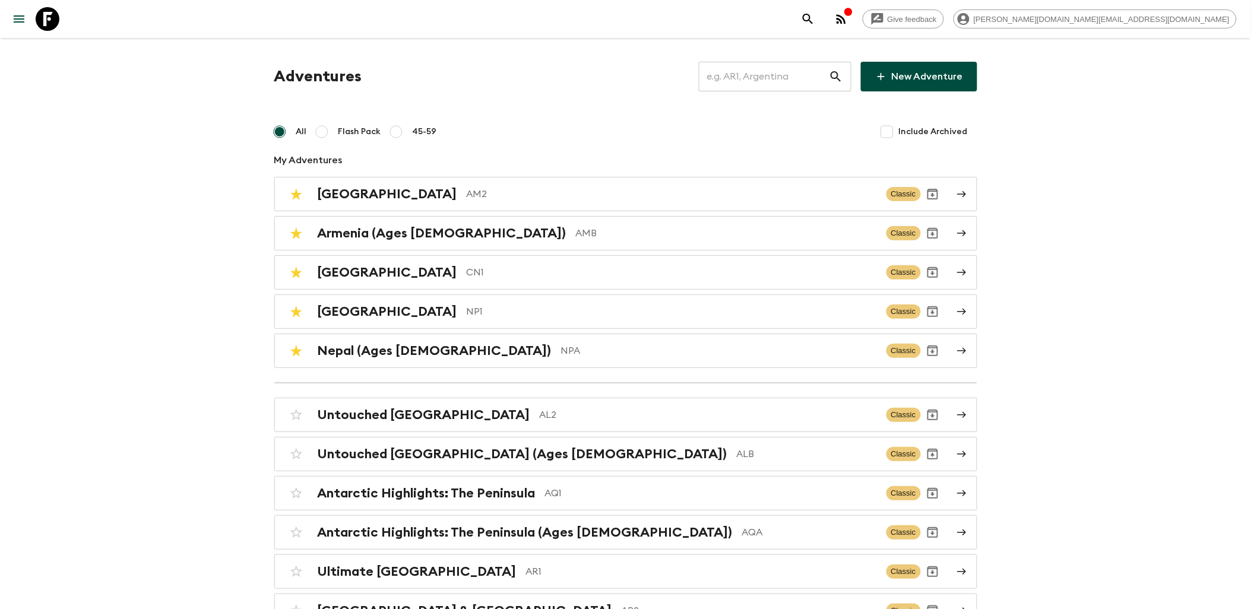
click at [364, 343] on h2 "Nepal (Ages [DEMOGRAPHIC_DATA])" at bounding box center [435, 350] width 234 height 15
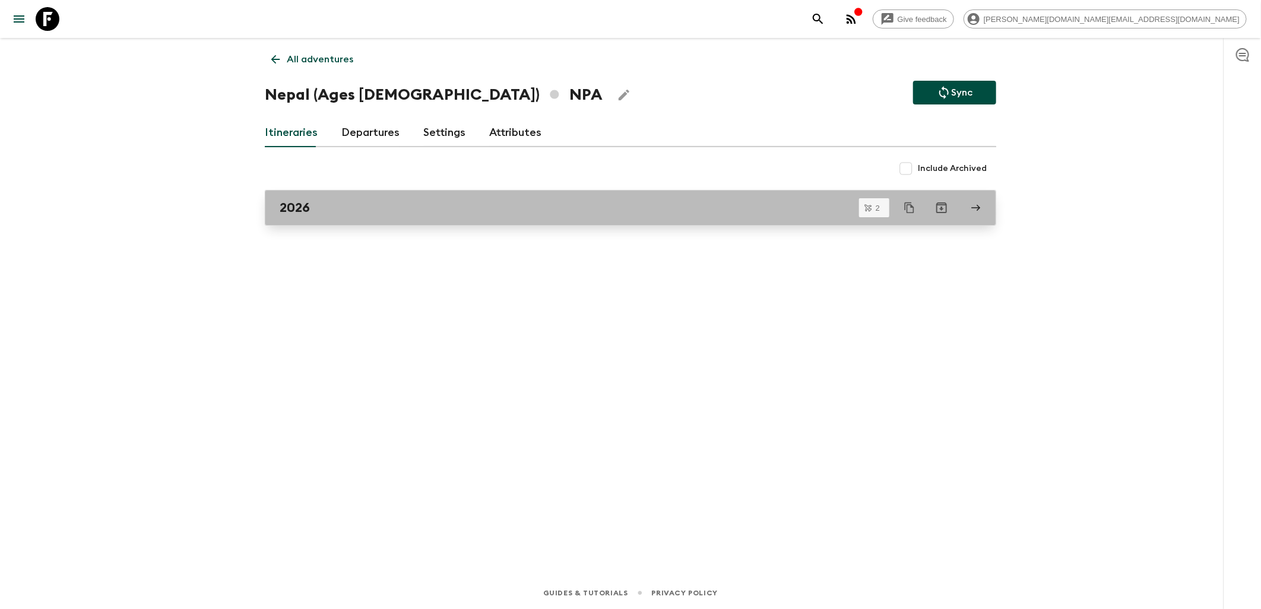
click at [342, 214] on div "2026" at bounding box center [619, 207] width 679 height 15
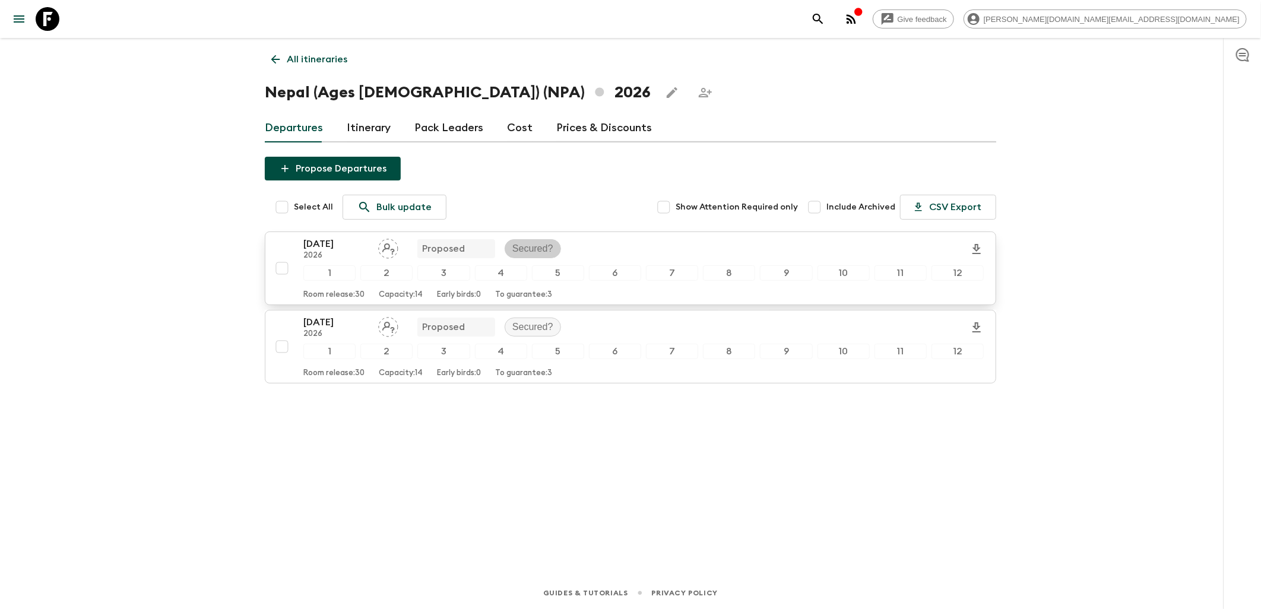
click at [536, 241] on div "Secured?" at bounding box center [533, 248] width 56 height 19
click at [550, 301] on p "Secured" at bounding box center [540, 302] width 36 height 14
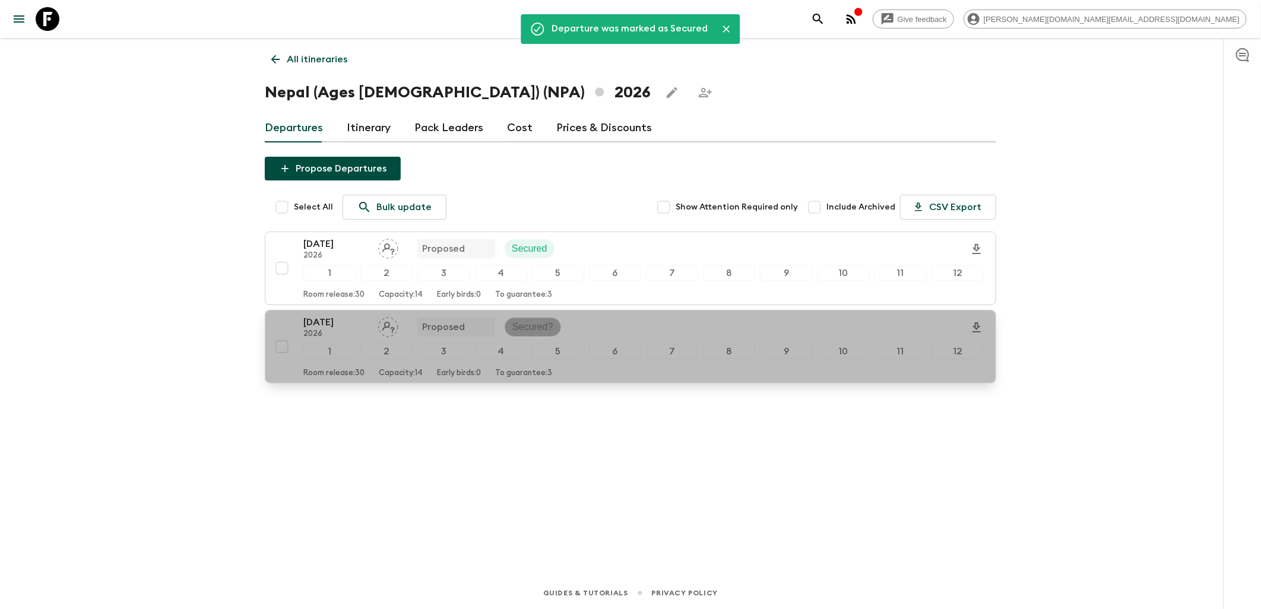
click at [536, 333] on p "Secured?" at bounding box center [533, 327] width 41 height 14
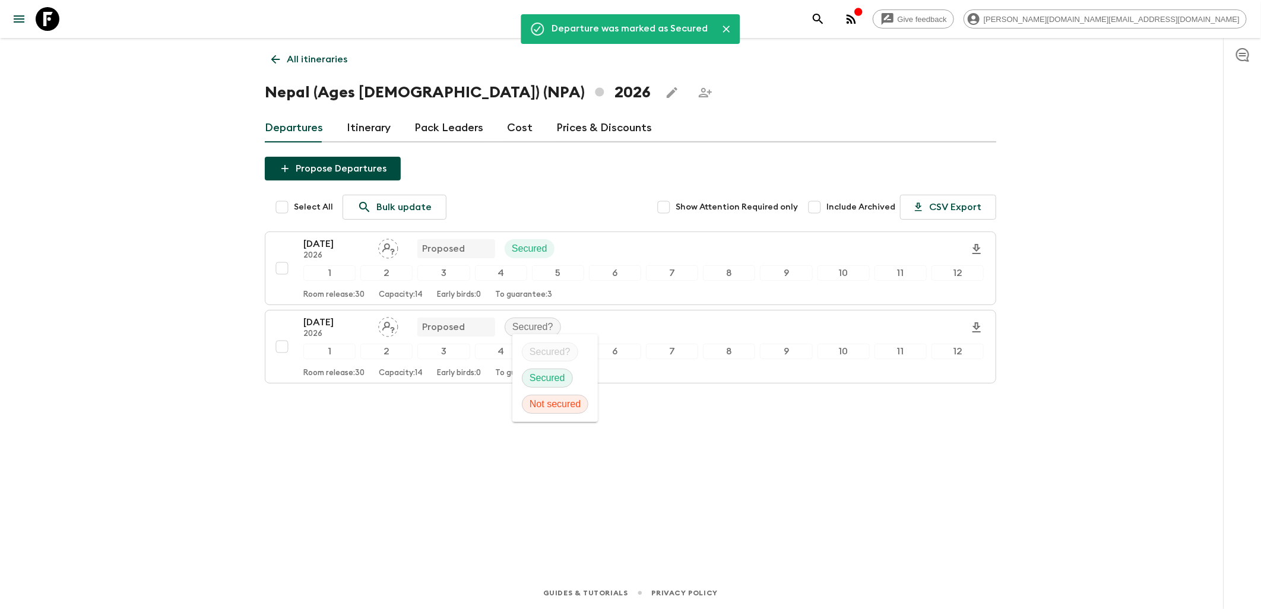
click at [548, 376] on p "Secured" at bounding box center [548, 378] width 36 height 14
click at [56, 16] on icon at bounding box center [48, 19] width 24 height 24
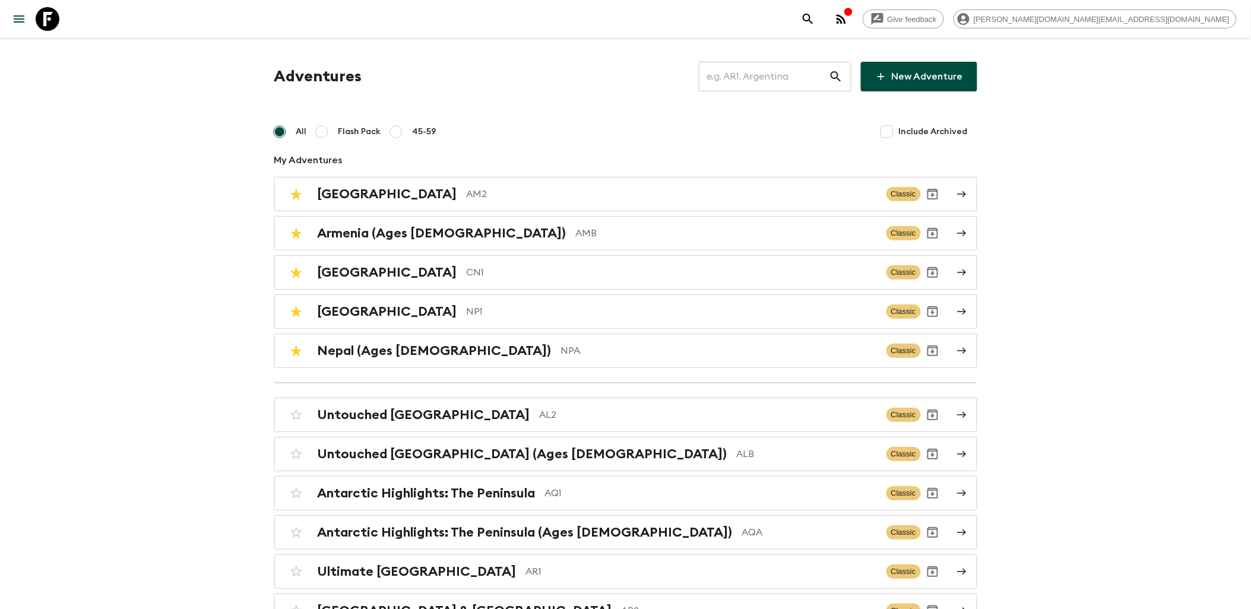
click at [55, 15] on icon at bounding box center [48, 19] width 24 height 24
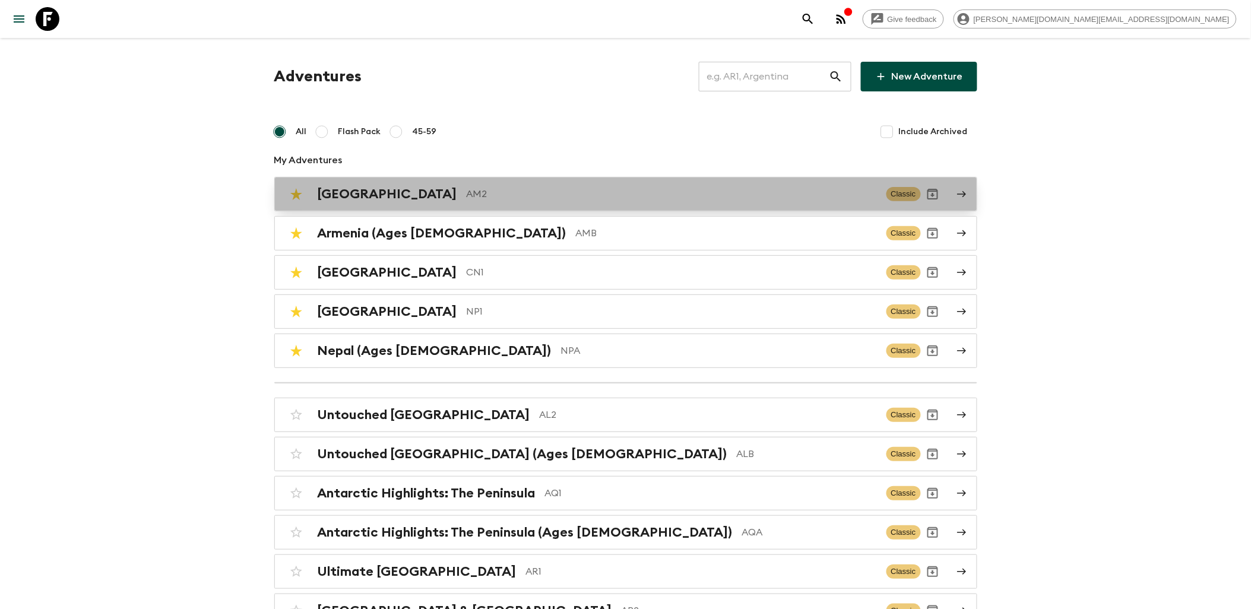
click at [467, 192] on p "AM2" at bounding box center [672, 194] width 410 height 14
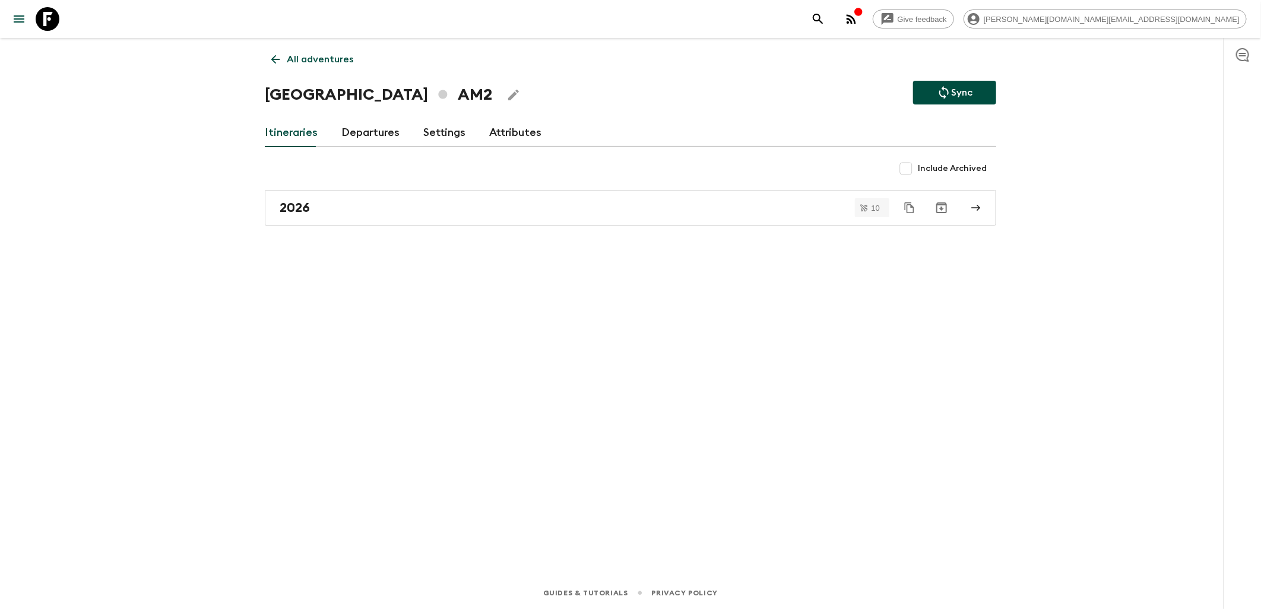
click at [506, 125] on link "Attributes" at bounding box center [515, 133] width 52 height 29
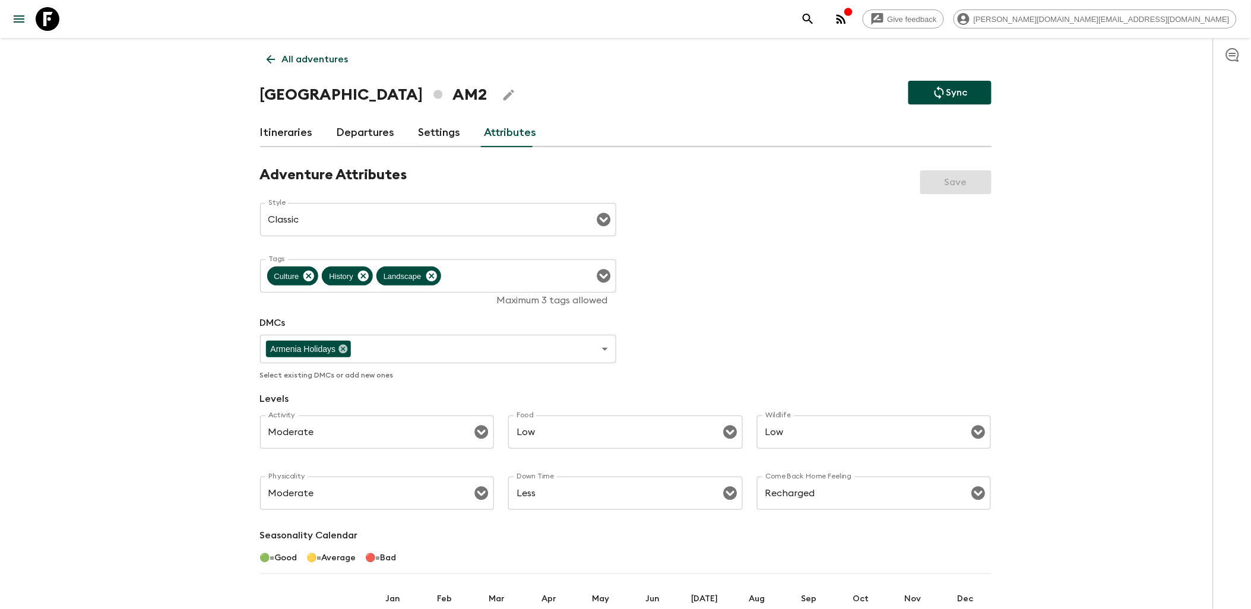
click at [442, 131] on link "Settings" at bounding box center [440, 133] width 42 height 29
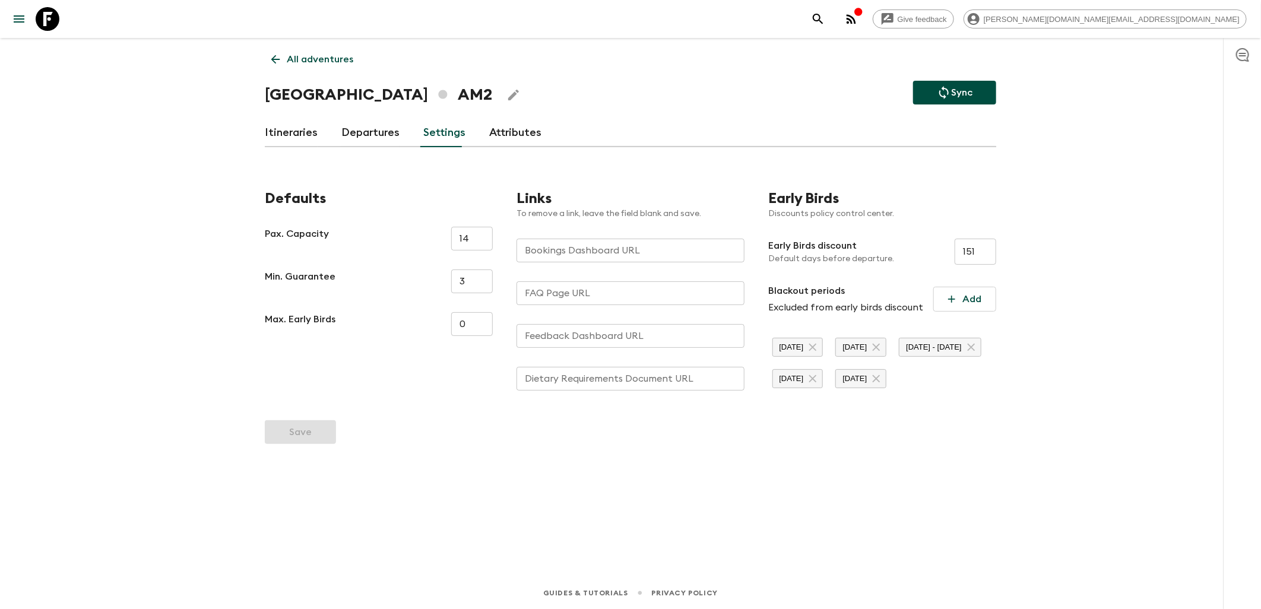
click at [60, 13] on link at bounding box center [47, 18] width 33 height 33
